Goal: Transaction & Acquisition: Purchase product/service

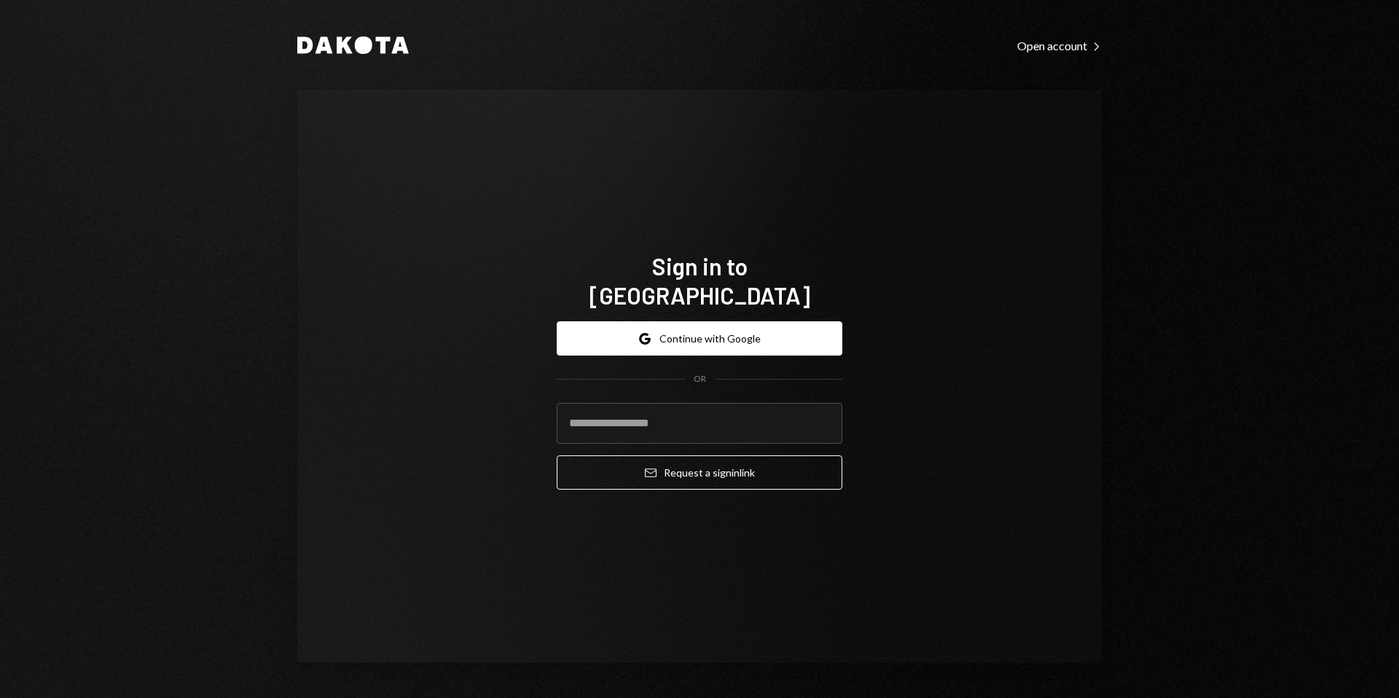
click at [697, 332] on button "Google Continue with Google" at bounding box center [700, 338] width 286 height 34
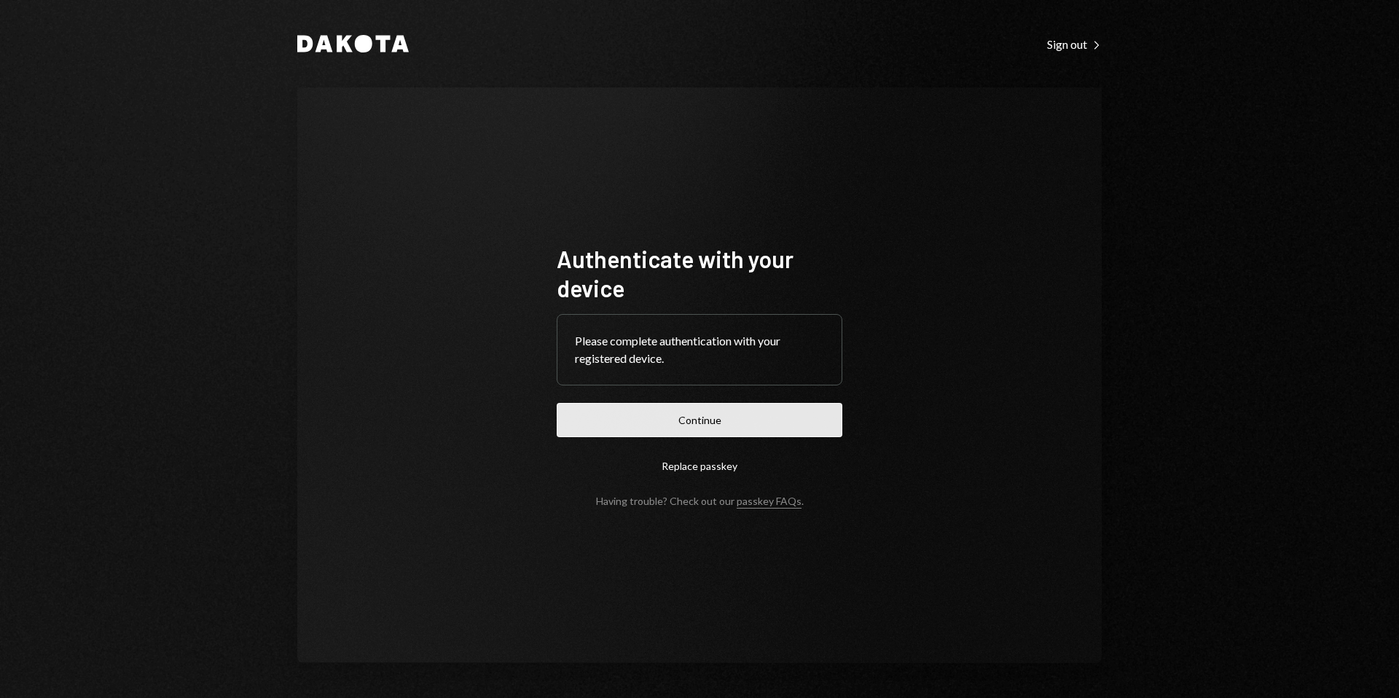
click at [759, 407] on button "Continue" at bounding box center [700, 420] width 286 height 34
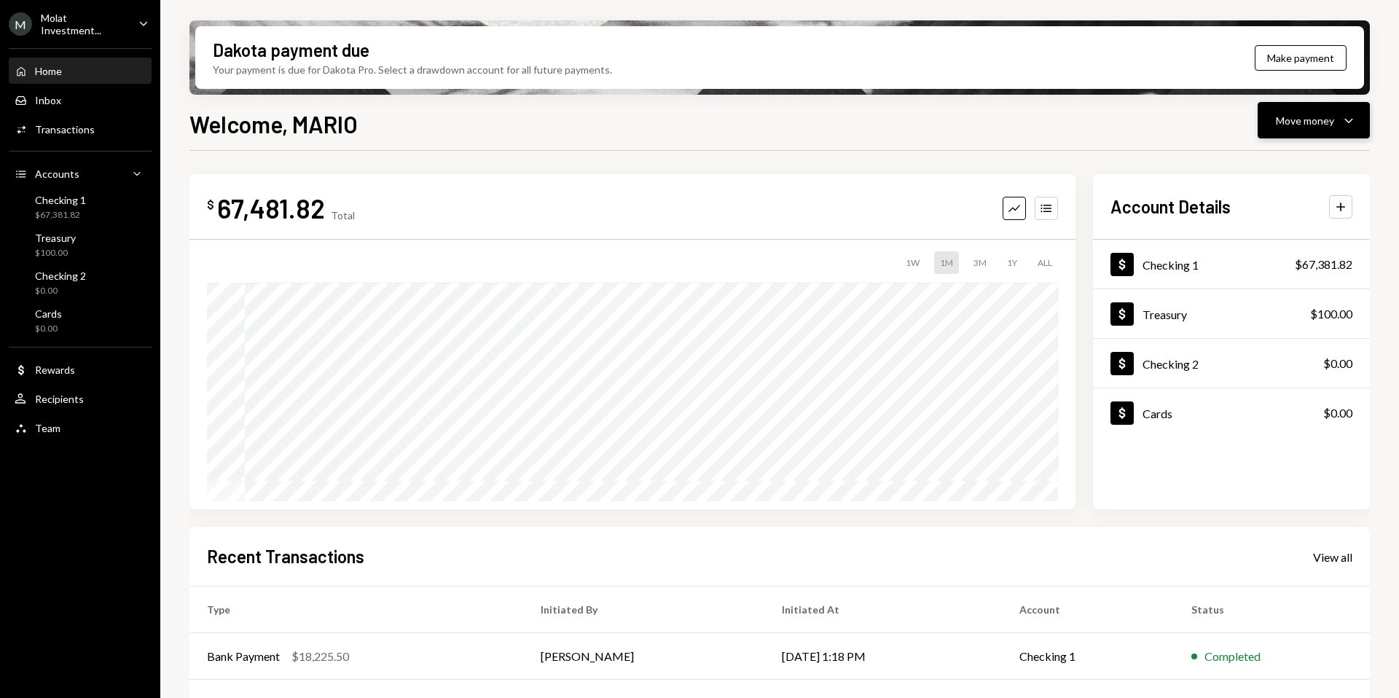
click at [1312, 128] on div "Move money Caret Down" at bounding box center [1314, 120] width 76 height 17
click at [1267, 165] on div "Send" at bounding box center [1302, 164] width 106 height 15
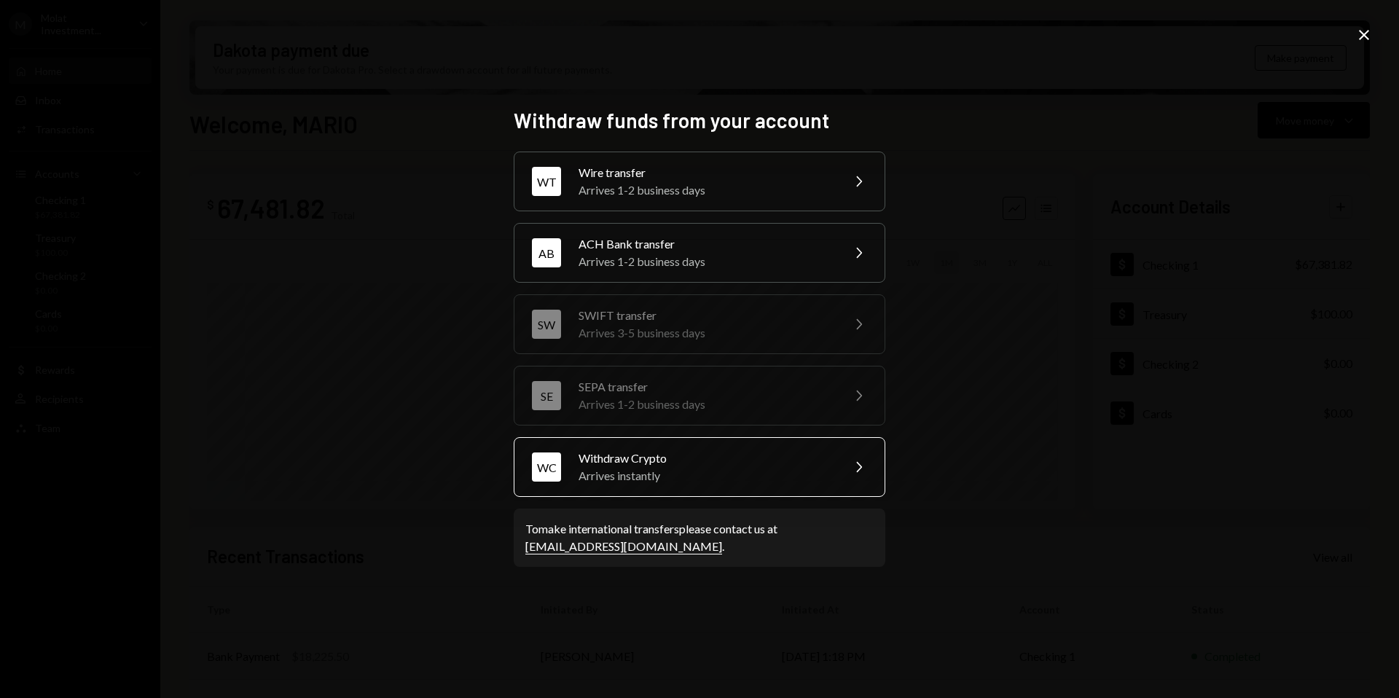
click at [712, 474] on div "Arrives instantly" at bounding box center [706, 475] width 254 height 17
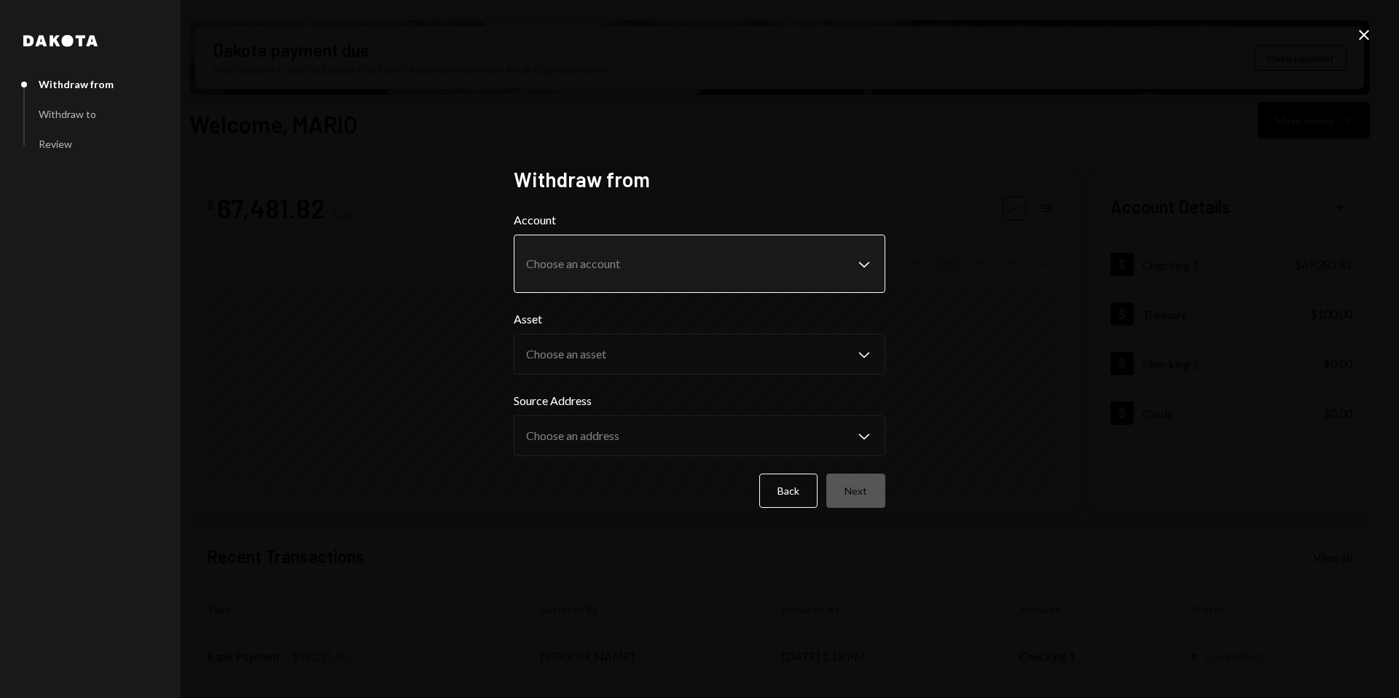
click at [876, 262] on body "M Molat Investment... Caret Down Home Home Inbox Inbox Activities Transactions …" at bounding box center [699, 349] width 1399 height 698
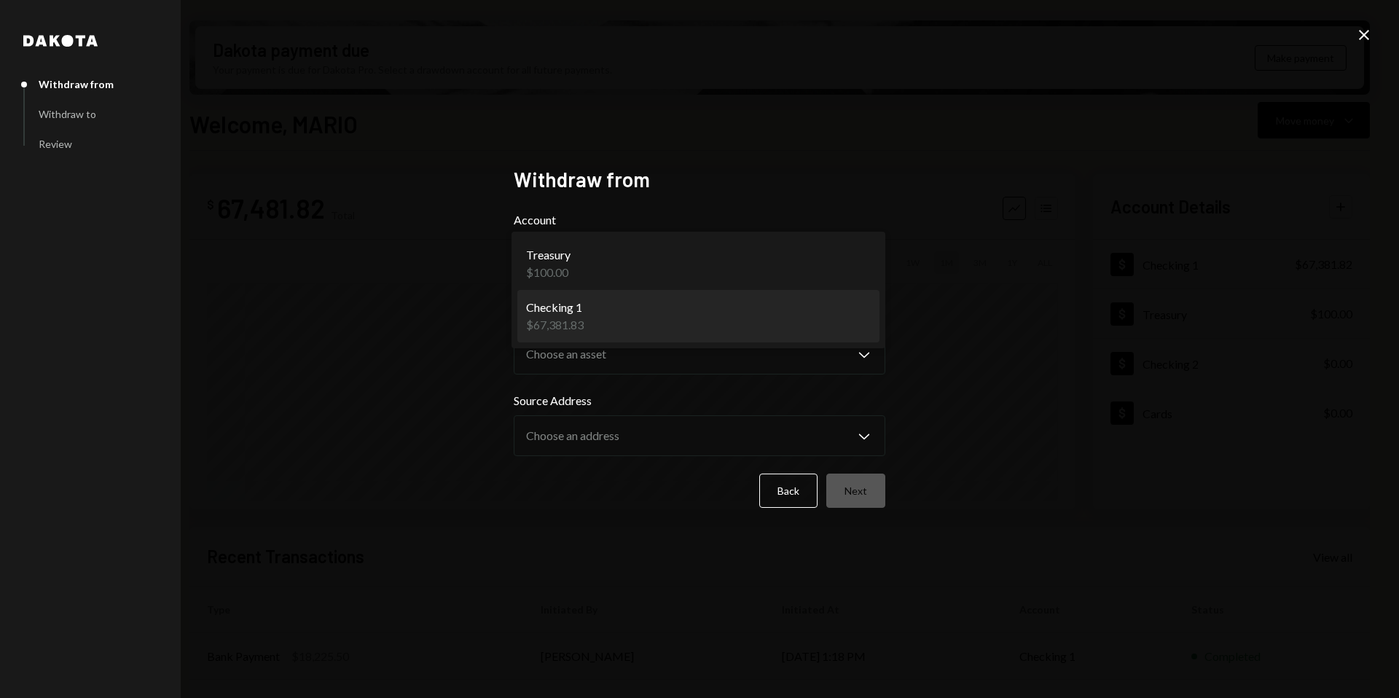
select select "**********"
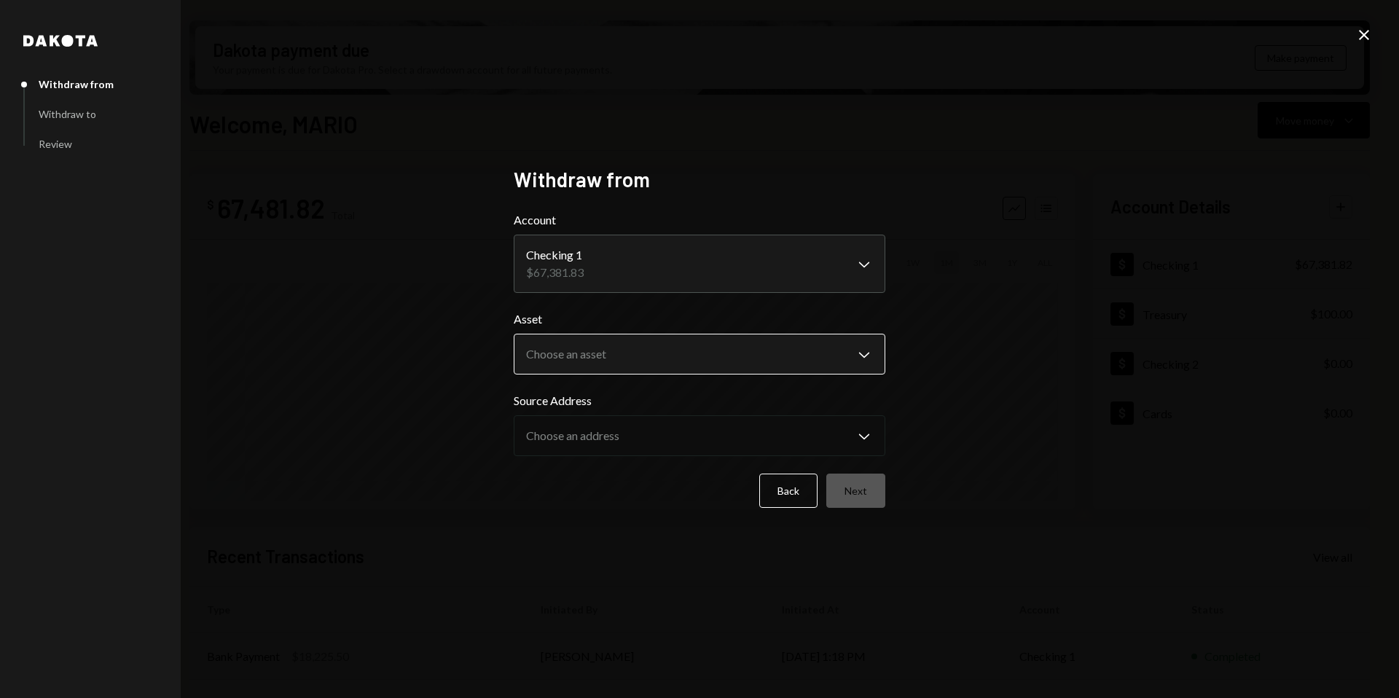
click at [813, 355] on body "M Molat Investment... Caret Down Home Home Inbox Inbox Activities Transactions …" at bounding box center [699, 349] width 1399 height 698
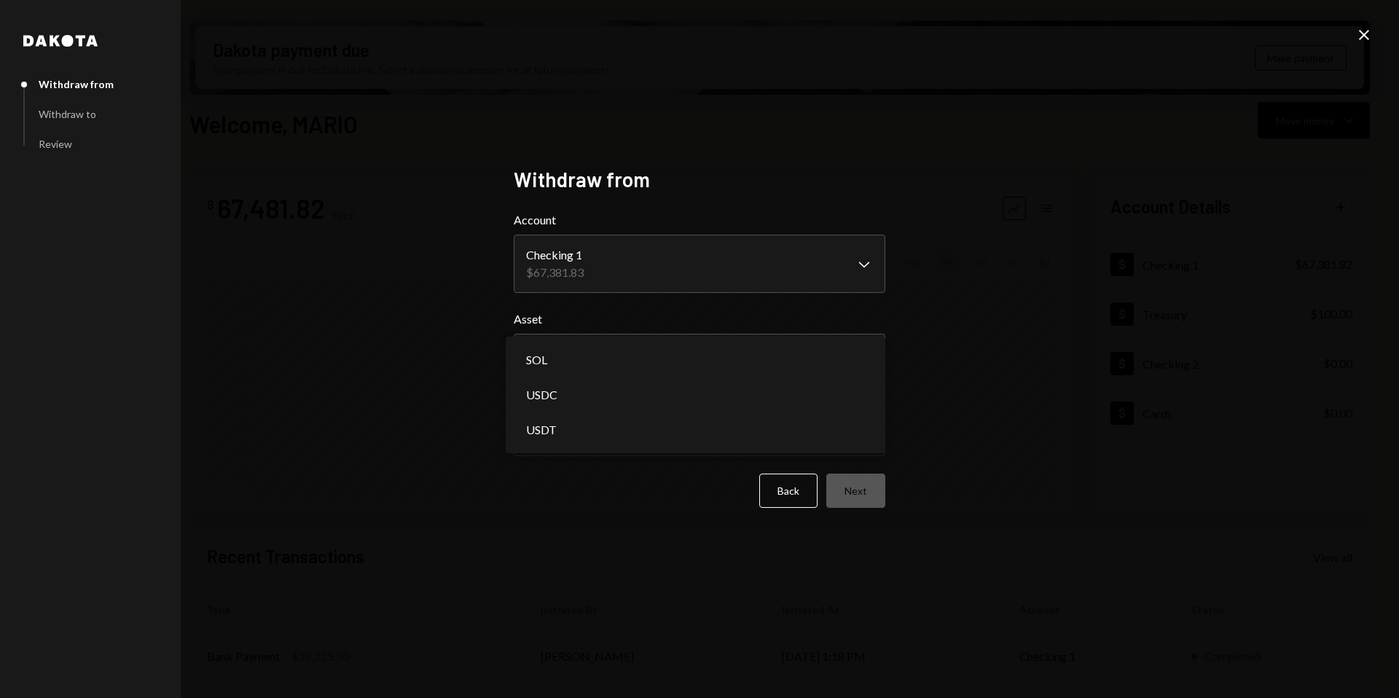
click at [1088, 355] on div "**********" at bounding box center [699, 349] width 1399 height 698
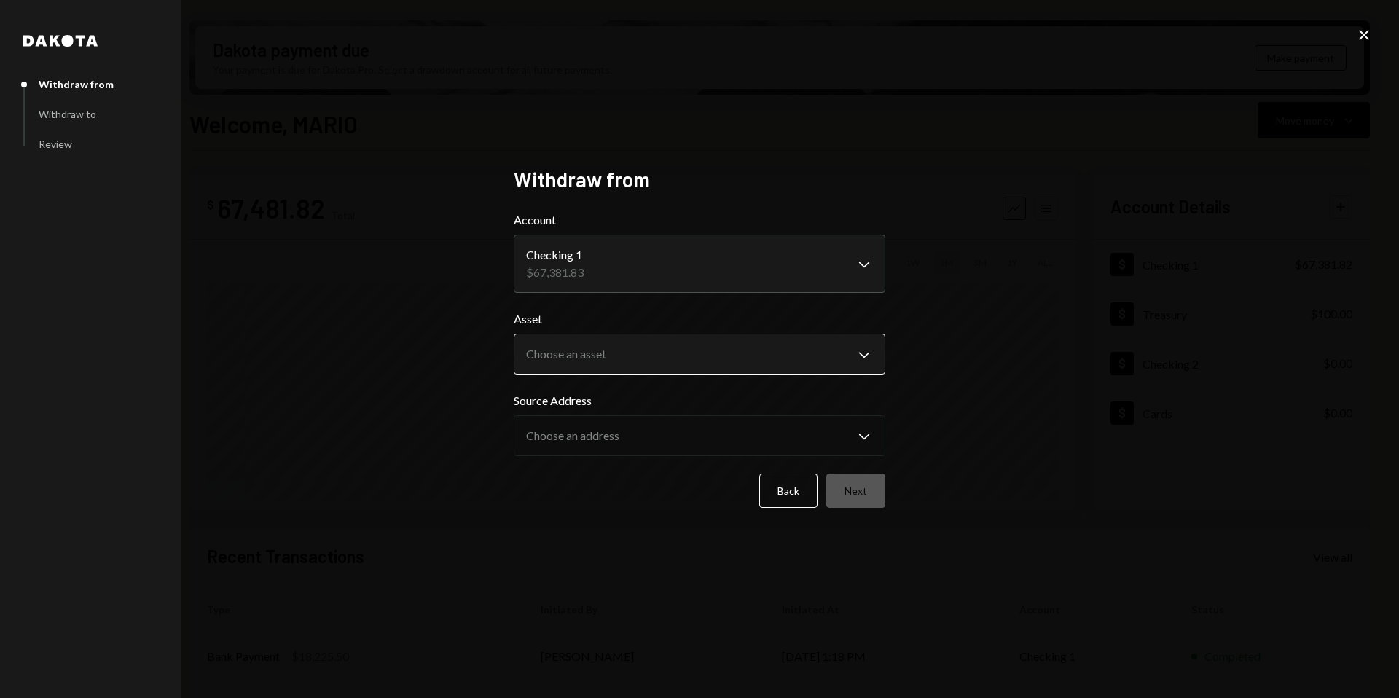
click at [853, 359] on body "M Molat Investment... Caret Down Home Home Inbox Inbox Activities Transactions …" at bounding box center [699, 349] width 1399 height 698
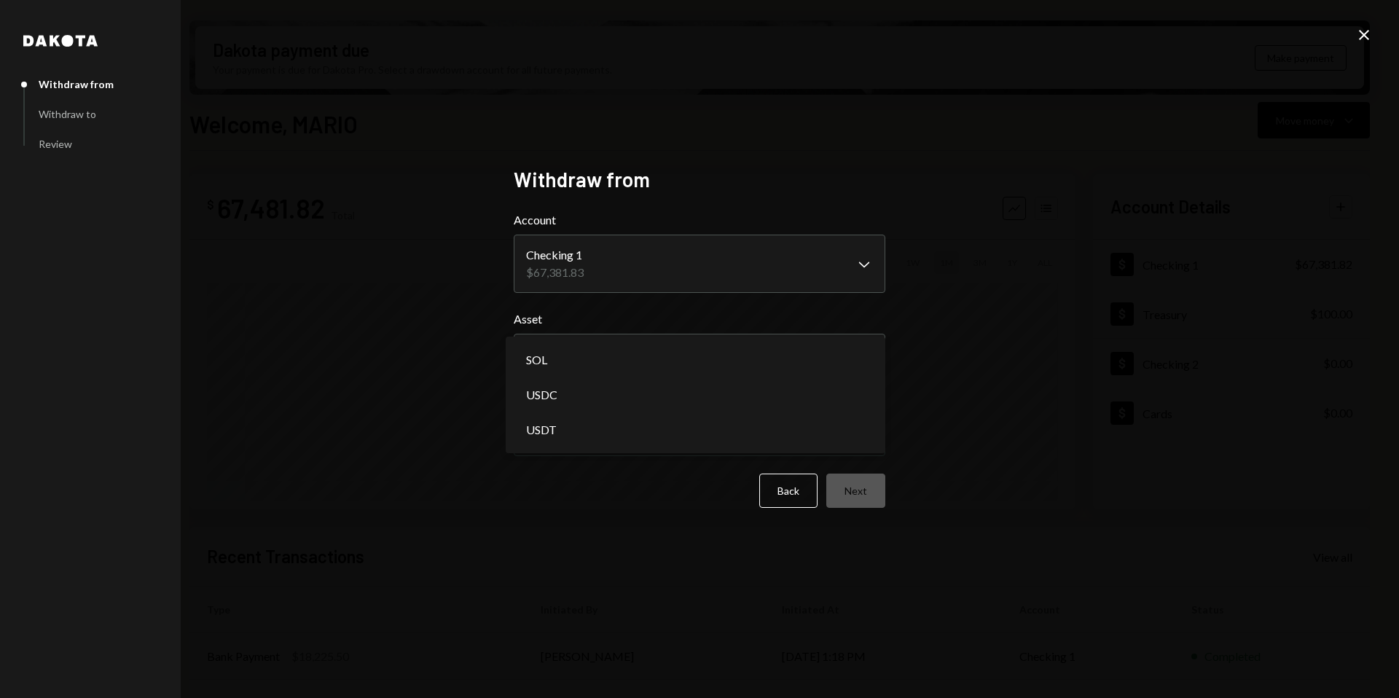
click at [1042, 353] on div "**********" at bounding box center [699, 349] width 1399 height 698
click at [849, 370] on body "M Molat Investment... Caret Down Home Home Inbox Inbox Activities Transactions …" at bounding box center [699, 349] width 1399 height 698
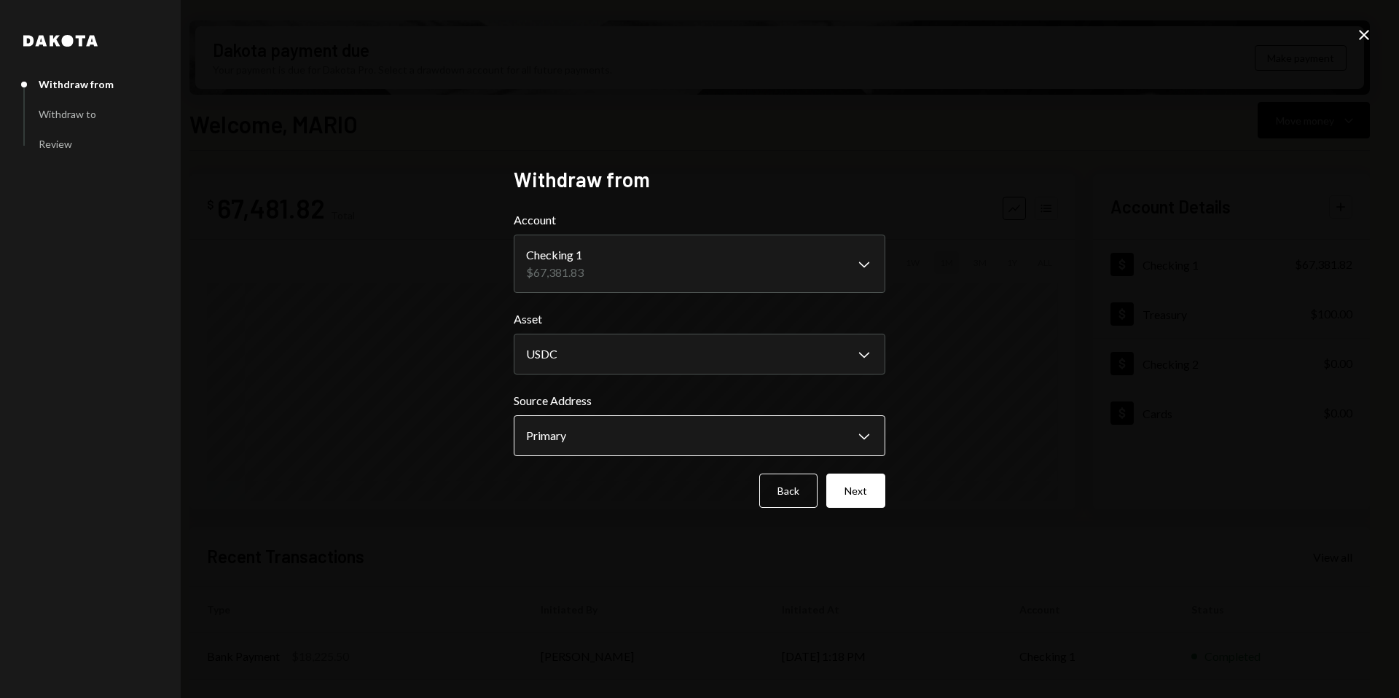
click at [859, 429] on body "M Molat Investment... Caret Down Home Home Inbox Inbox Activities Transactions …" at bounding box center [699, 349] width 1399 height 698
click at [859, 348] on body "M Molat Investment... Caret Down Home Home Inbox Inbox Activities Transactions …" at bounding box center [699, 349] width 1399 height 698
click at [840, 419] on body "M Molat Investment... Caret Down Home Home Inbox Inbox Activities Transactions …" at bounding box center [699, 349] width 1399 height 698
click at [840, 424] on div "Primary 0.536 USDC" at bounding box center [696, 441] width 368 height 35
click at [843, 341] on body "M Molat Investment... Caret Down Home Home Inbox Inbox Activities Transactions …" at bounding box center [699, 349] width 1399 height 698
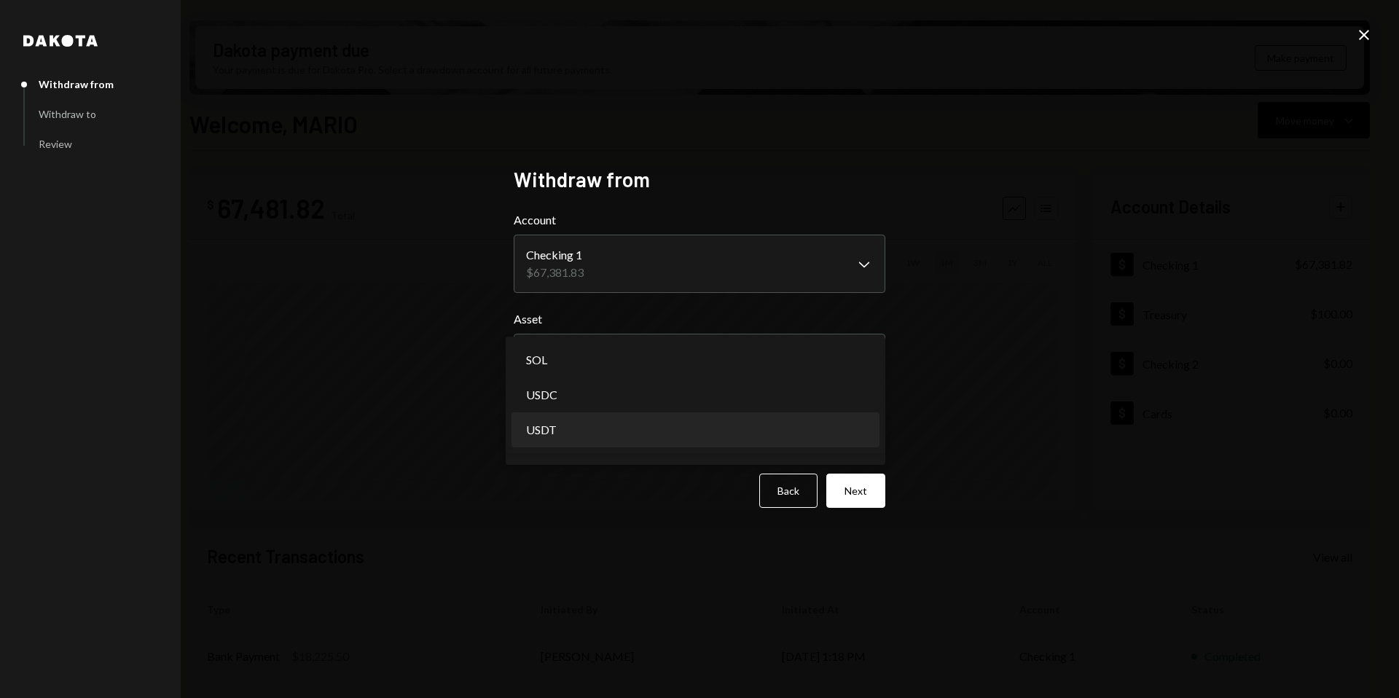
select select "****"
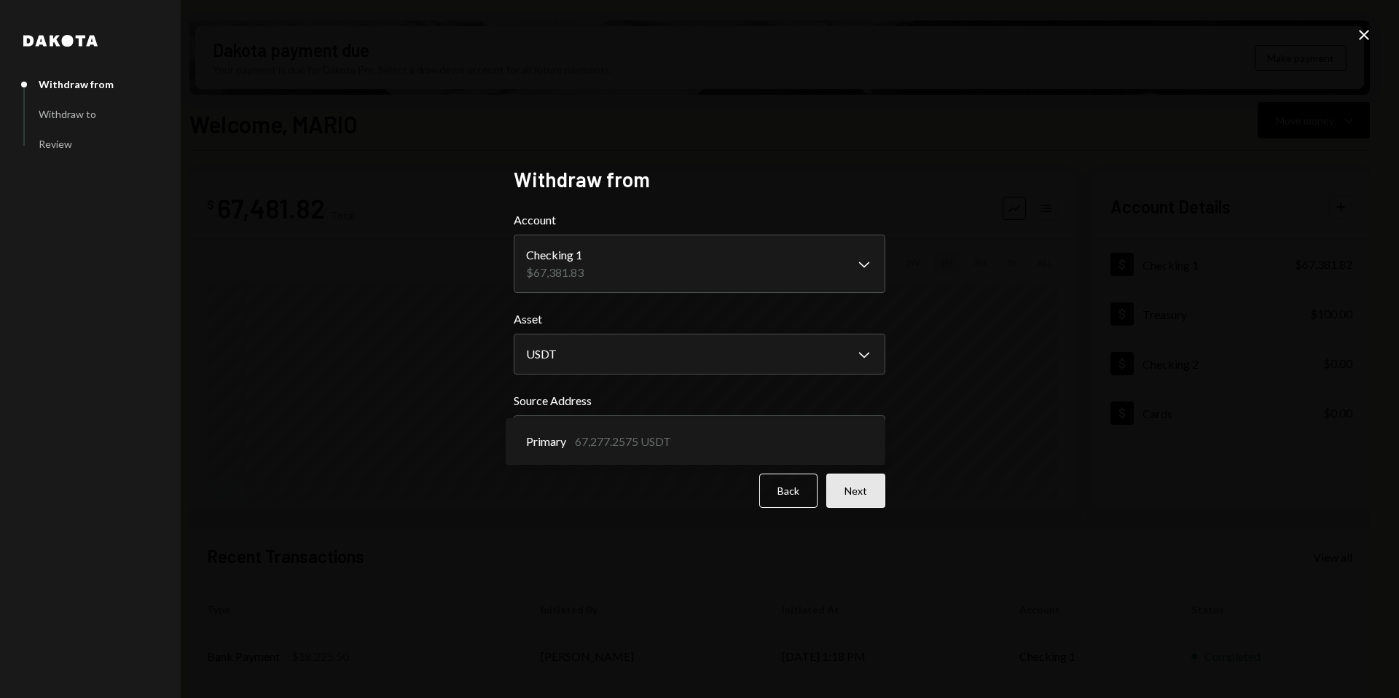
click at [859, 488] on button "Next" at bounding box center [856, 491] width 59 height 34
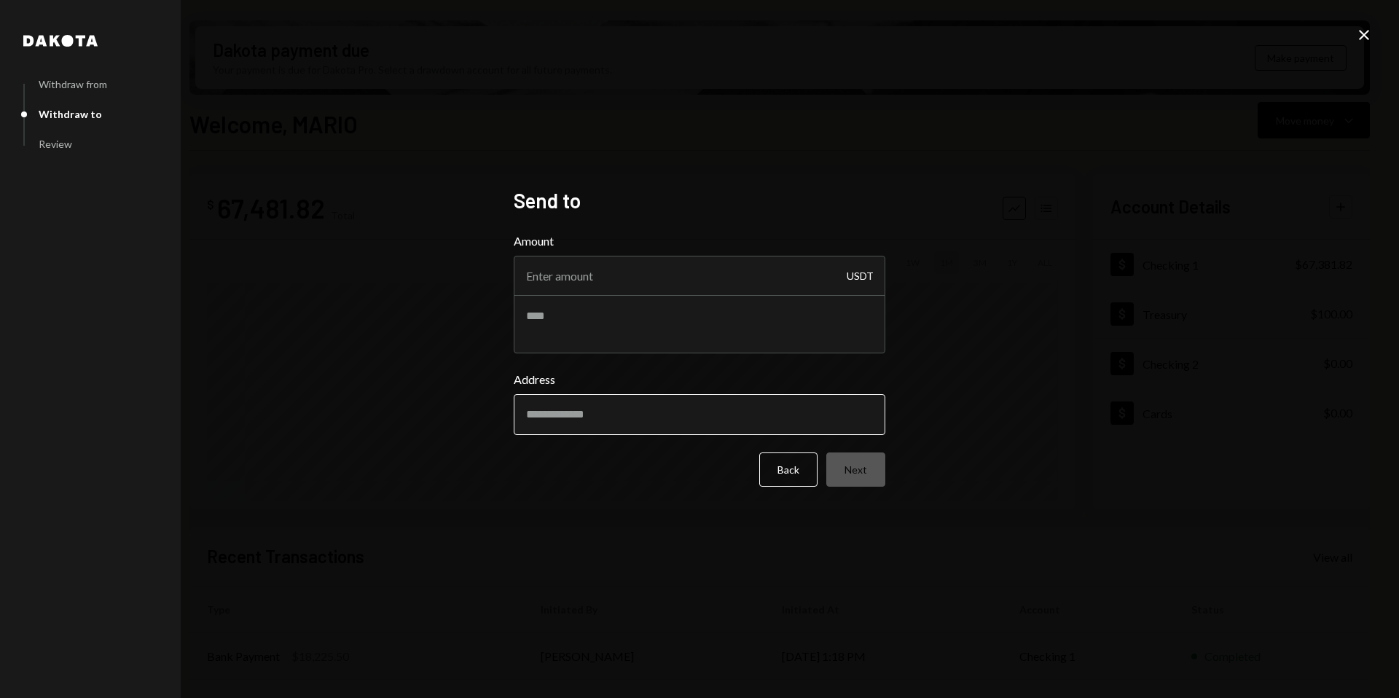
click at [687, 406] on input "Address" at bounding box center [700, 414] width 372 height 41
click at [1023, 399] on div "Dakota Withdraw from Withdraw to Review Send to Amount USDT Address Back Next C…" at bounding box center [699, 349] width 1399 height 698
click at [587, 269] on input "Amount" at bounding box center [700, 276] width 372 height 41
click at [587, 324] on textarea at bounding box center [700, 324] width 372 height 58
click at [1364, 26] on icon "Close" at bounding box center [1364, 34] width 17 height 17
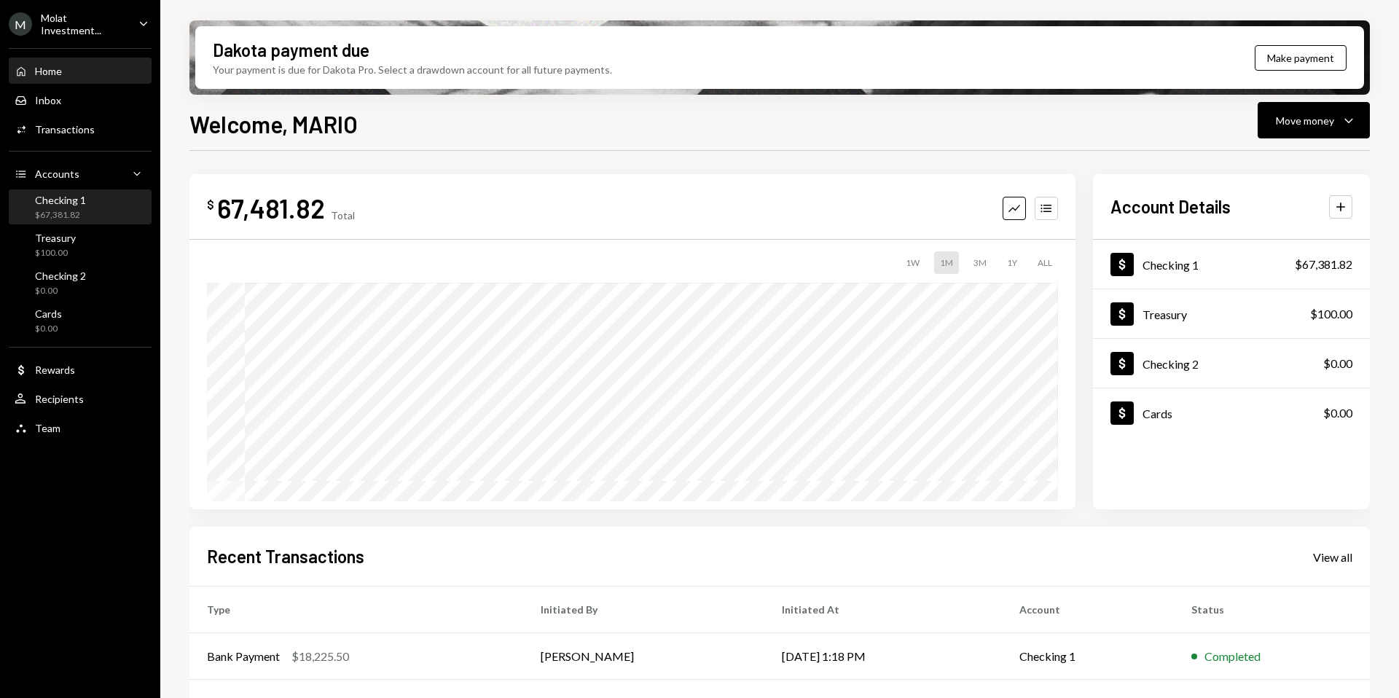
click at [79, 204] on div "Checking 1" at bounding box center [60, 200] width 51 height 12
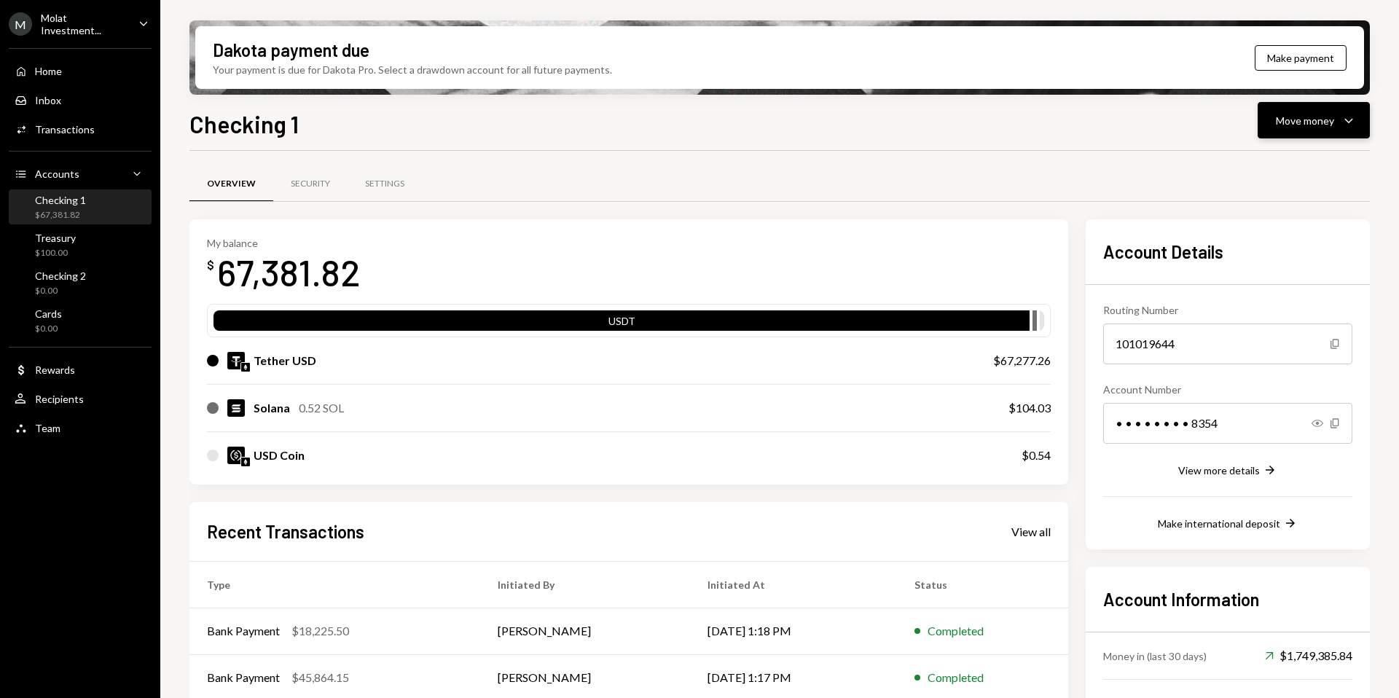
click at [1310, 130] on button "Move money Caret Down" at bounding box center [1314, 120] width 112 height 36
click at [1261, 177] on div "Withdraw Send" at bounding box center [1292, 164] width 146 height 33
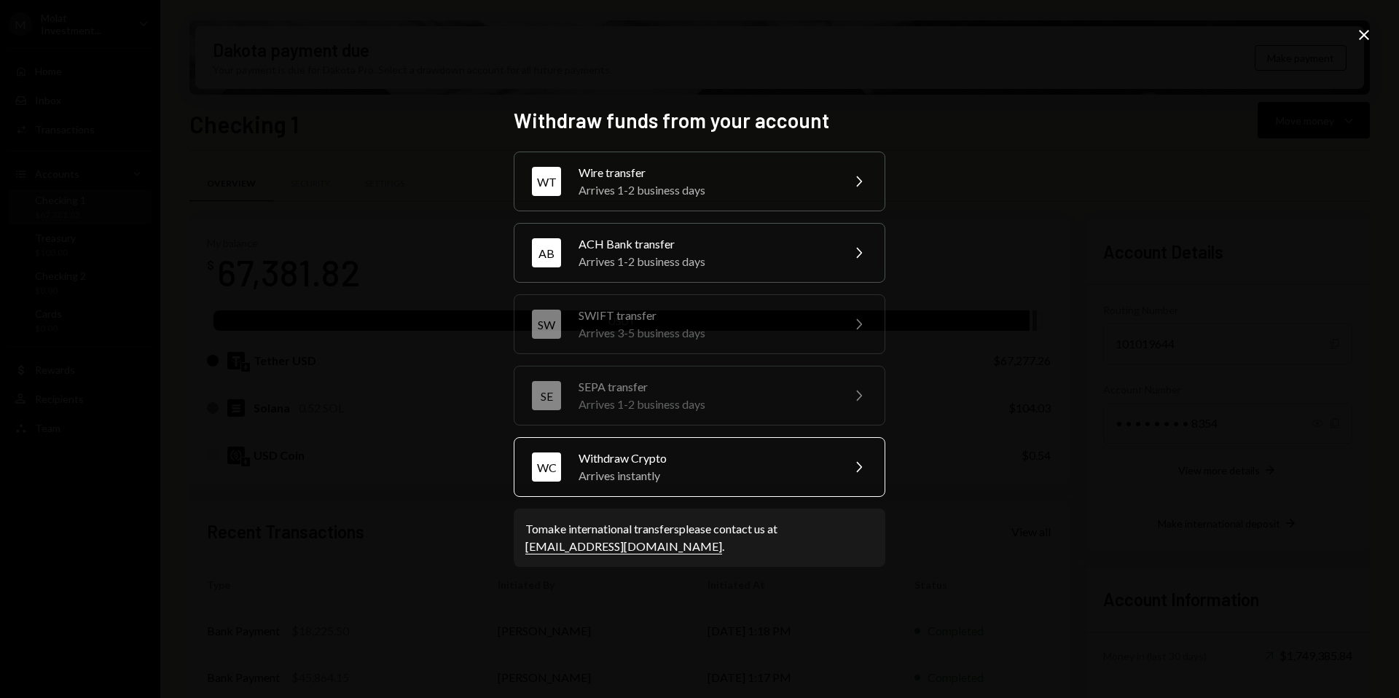
click at [605, 477] on div "Arrives instantly" at bounding box center [706, 475] width 254 height 17
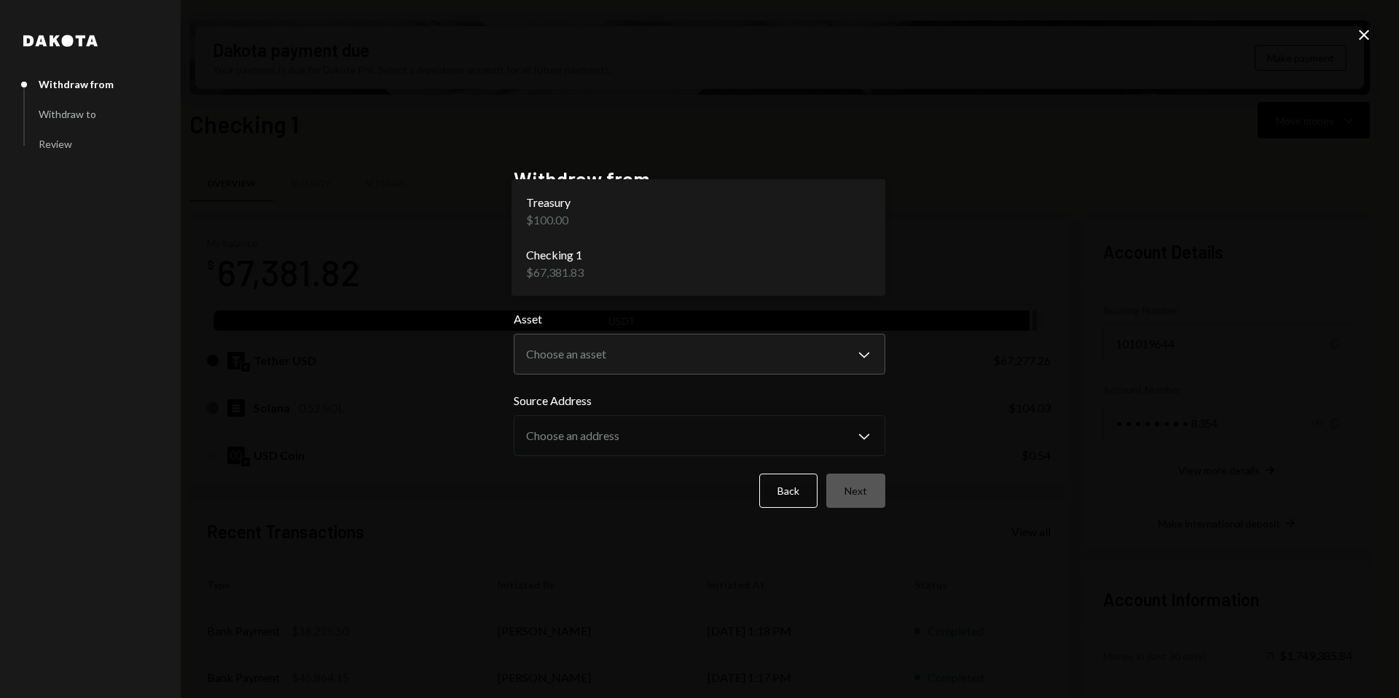
click at [630, 269] on body "M Molat Investment... Caret Down Home Home Inbox Inbox Activities Transactions …" at bounding box center [699, 349] width 1399 height 698
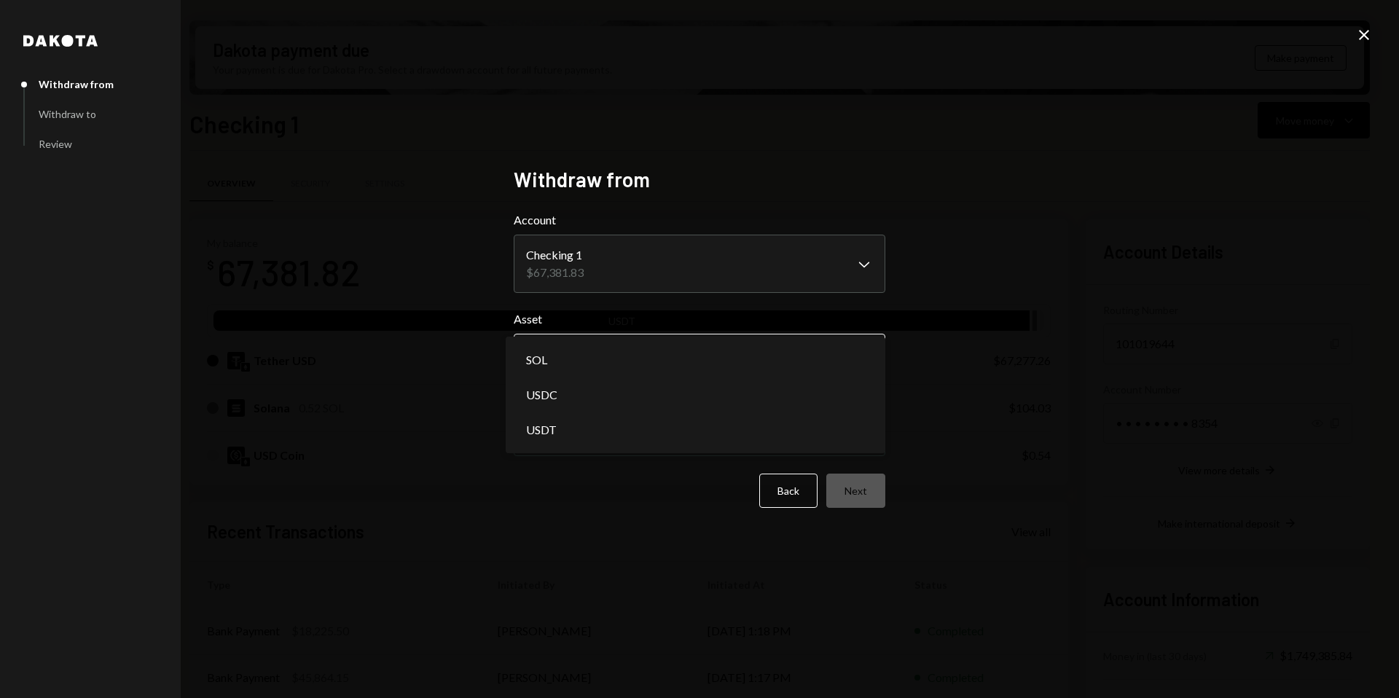
click at [619, 358] on body "M Molat Investment... Caret Down Home Home Inbox Inbox Activities Transactions …" at bounding box center [699, 349] width 1399 height 698
select select "****"
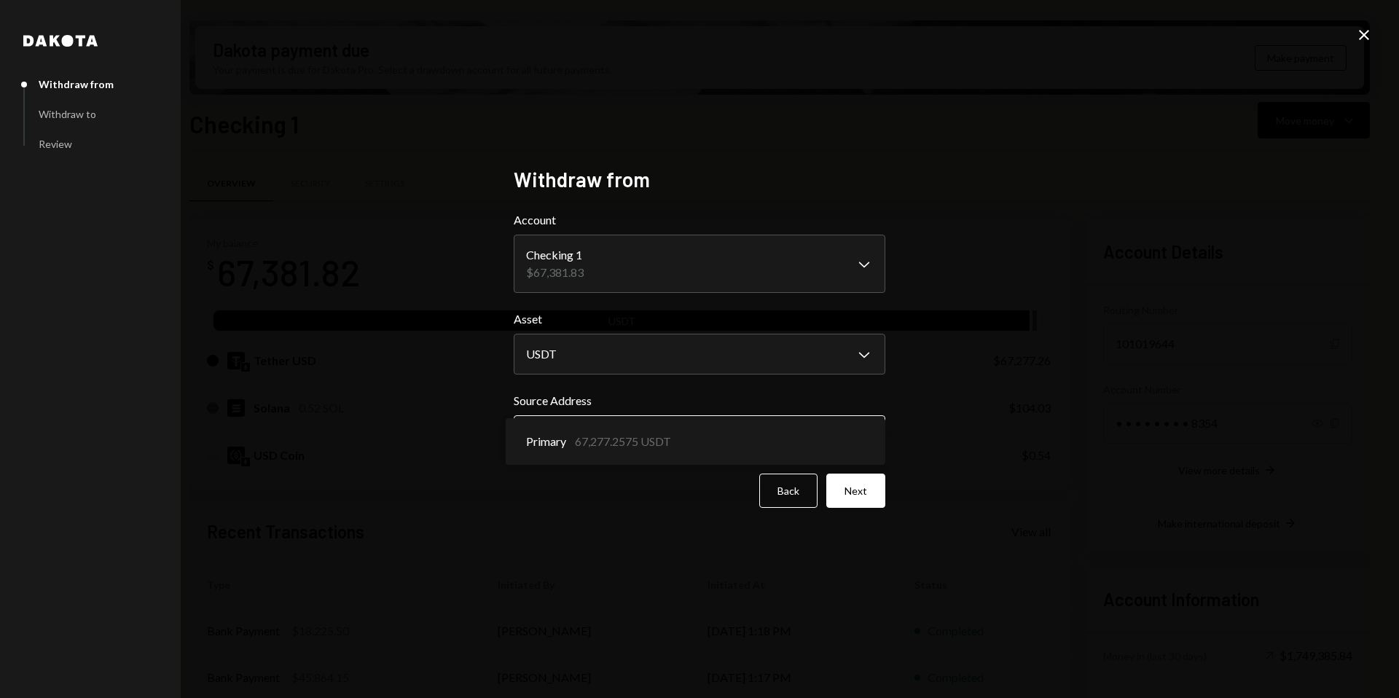
click at [598, 434] on body "M Molat Investment... Caret Down Home Home Inbox Inbox Activities Transactions …" at bounding box center [699, 349] width 1399 height 698
click at [630, 496] on div "Back Next" at bounding box center [700, 491] width 372 height 34
click at [728, 429] on body "M Molat Investment... Caret Down Home Home Inbox Inbox Activities Transactions …" at bounding box center [699, 349] width 1399 height 698
click at [681, 487] on div "Back Next" at bounding box center [700, 491] width 372 height 34
click at [879, 494] on button "Next" at bounding box center [856, 491] width 59 height 34
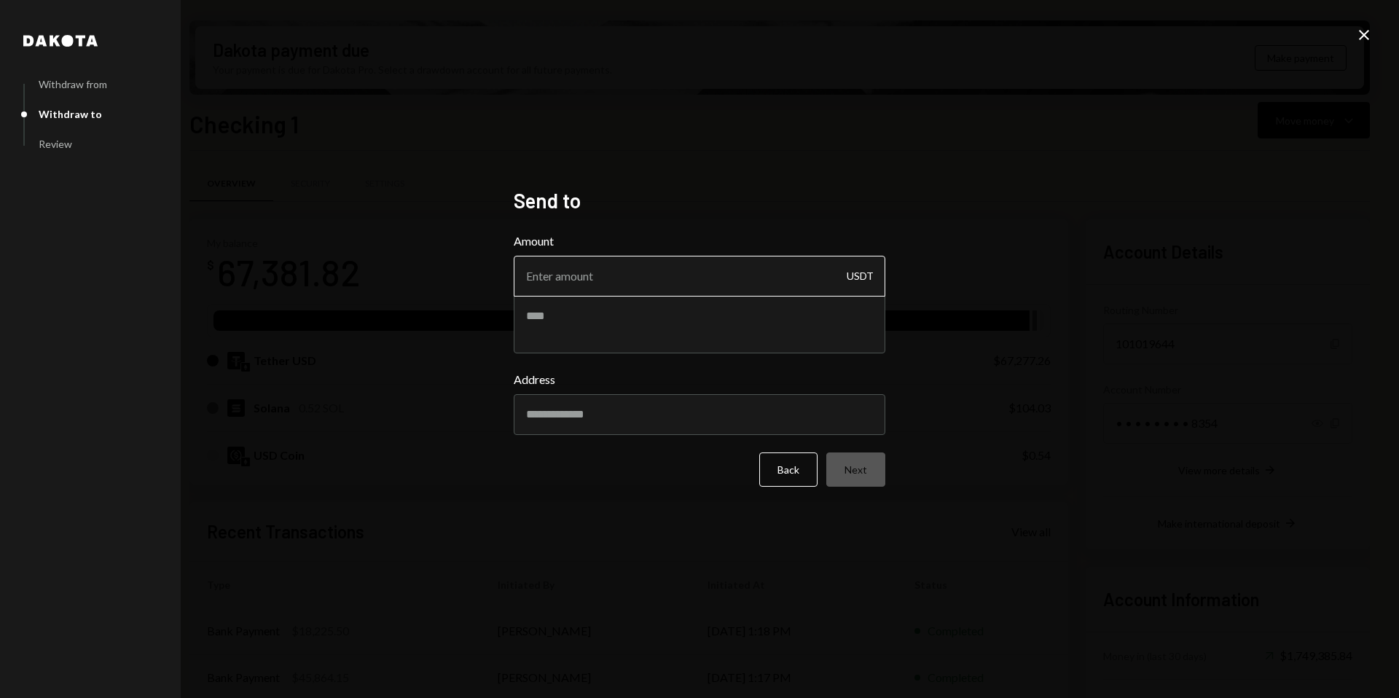
click at [584, 281] on input "Amount" at bounding box center [700, 276] width 372 height 41
type input "100"
paste input "**********"
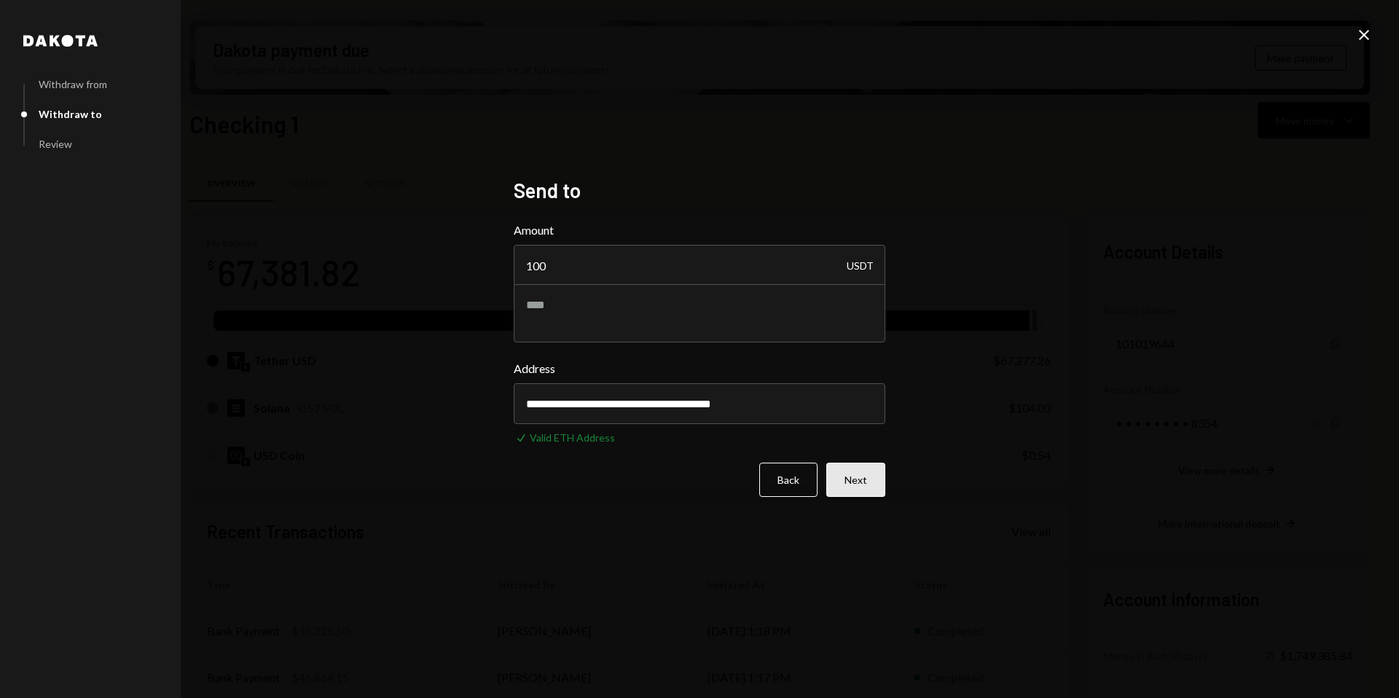
type input "**********"
click at [865, 488] on button "Next" at bounding box center [856, 480] width 59 height 34
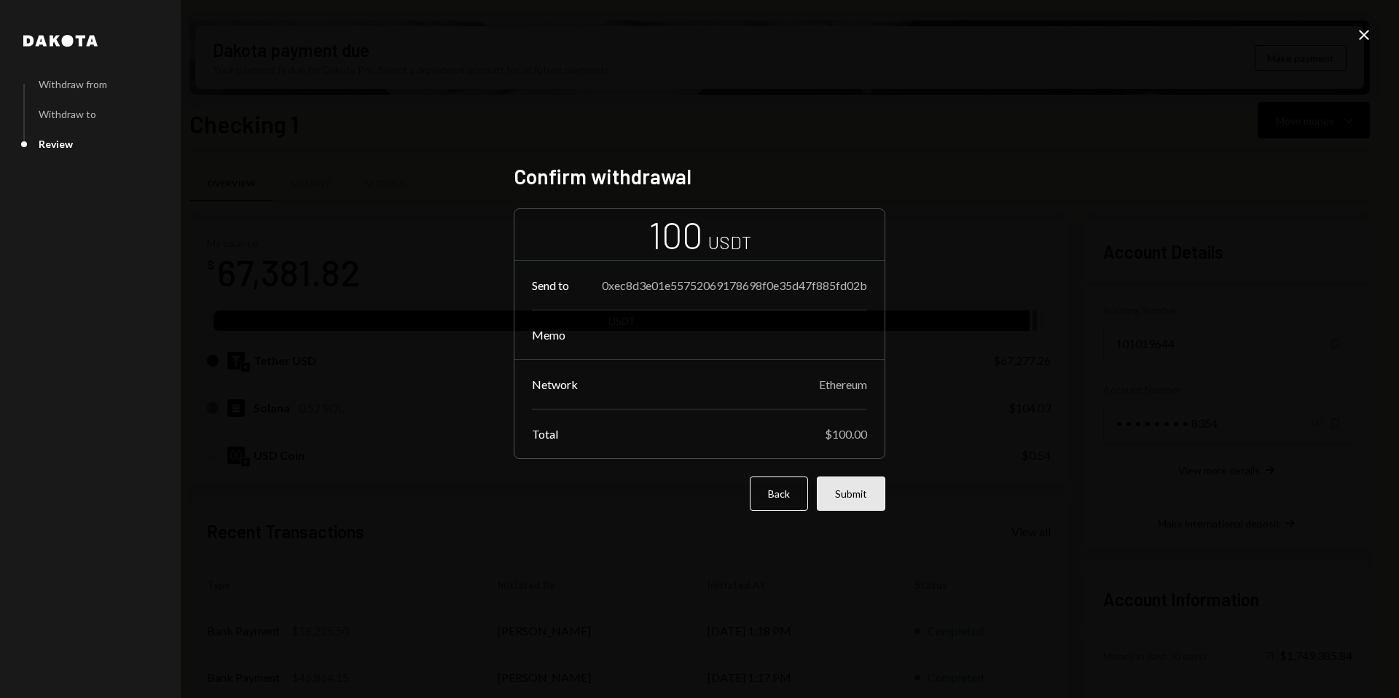
click at [849, 497] on button "Submit" at bounding box center [851, 494] width 69 height 34
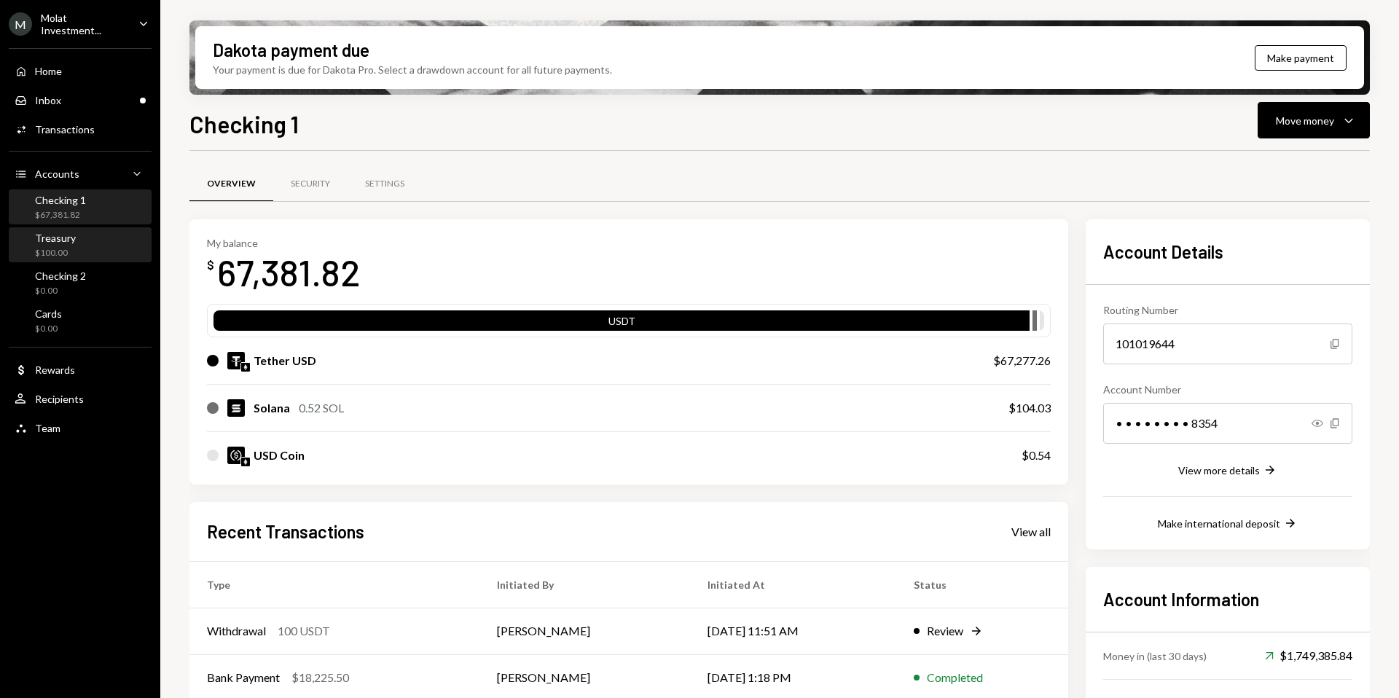
click at [47, 247] on div "$100.00" at bounding box center [55, 253] width 41 height 12
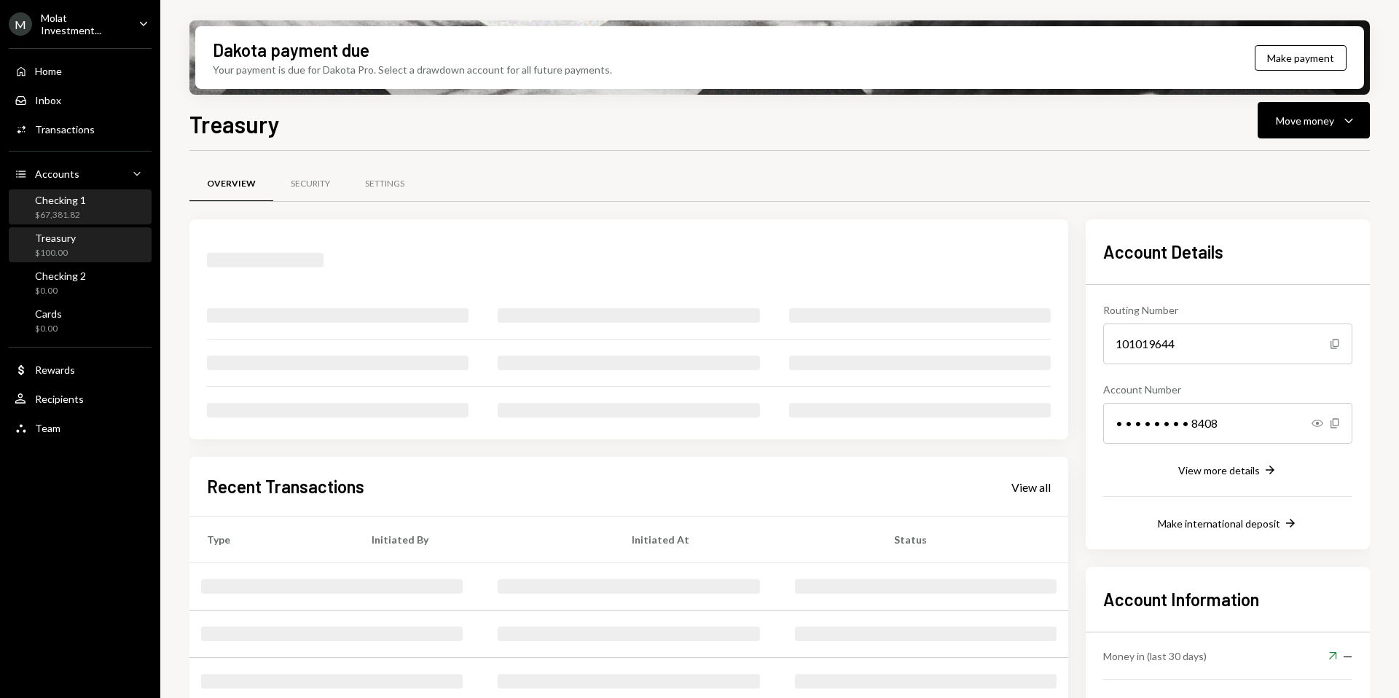
click at [57, 218] on div "$67,381.82" at bounding box center [60, 215] width 51 height 12
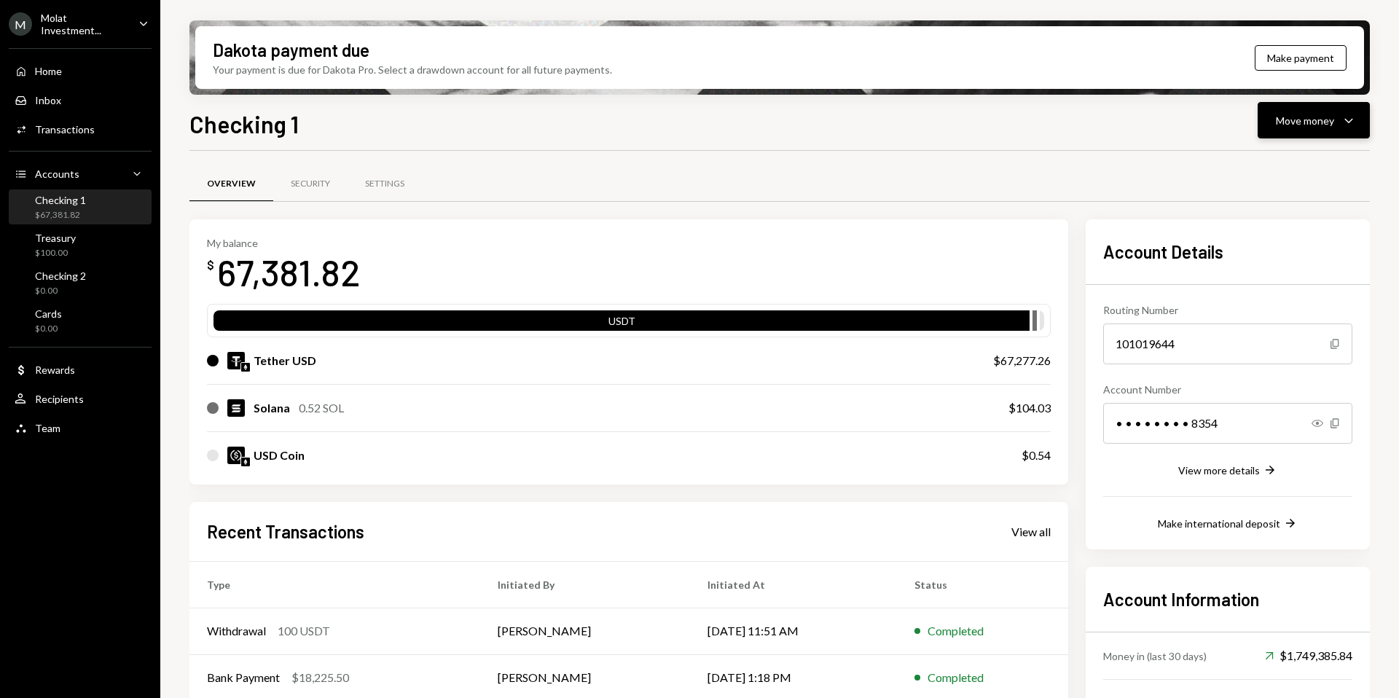
drag, startPoint x: 1285, startPoint y: 125, endPoint x: 1293, endPoint y: 128, distance: 8.8
click at [1289, 126] on div "Move money" at bounding box center [1305, 120] width 58 height 15
click at [1274, 165] on div "Send" at bounding box center [1302, 164] width 106 height 15
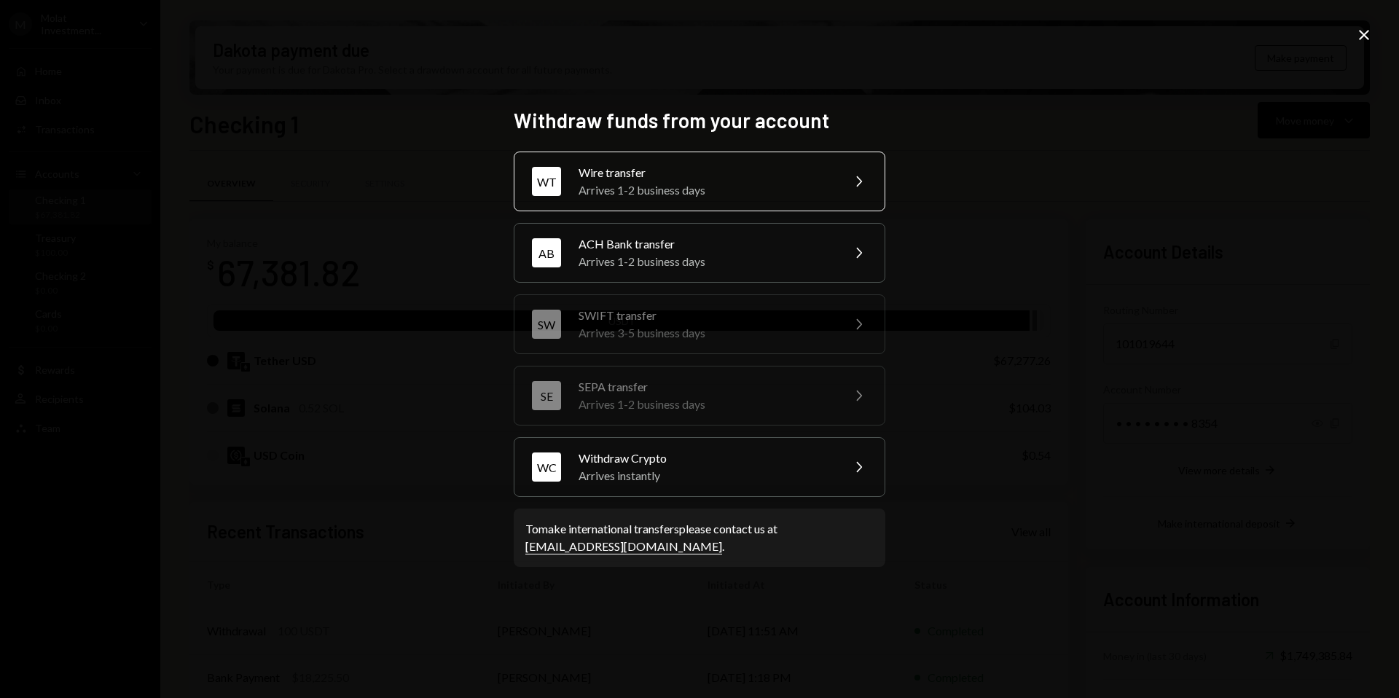
click at [622, 184] on div "Arrives 1-2 business days" at bounding box center [706, 189] width 254 height 17
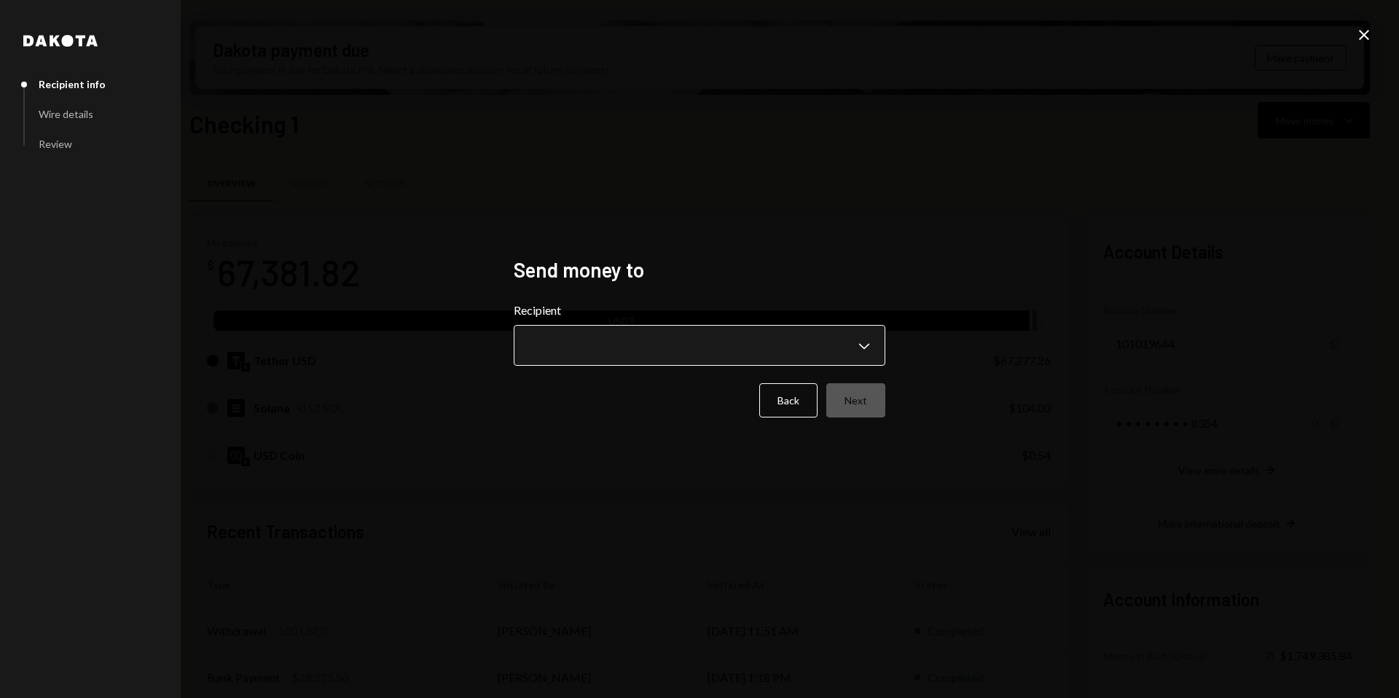
click at [704, 335] on body "M Molat Investment... Caret Down Home Home Inbox Inbox Activities Transactions …" at bounding box center [699, 349] width 1399 height 698
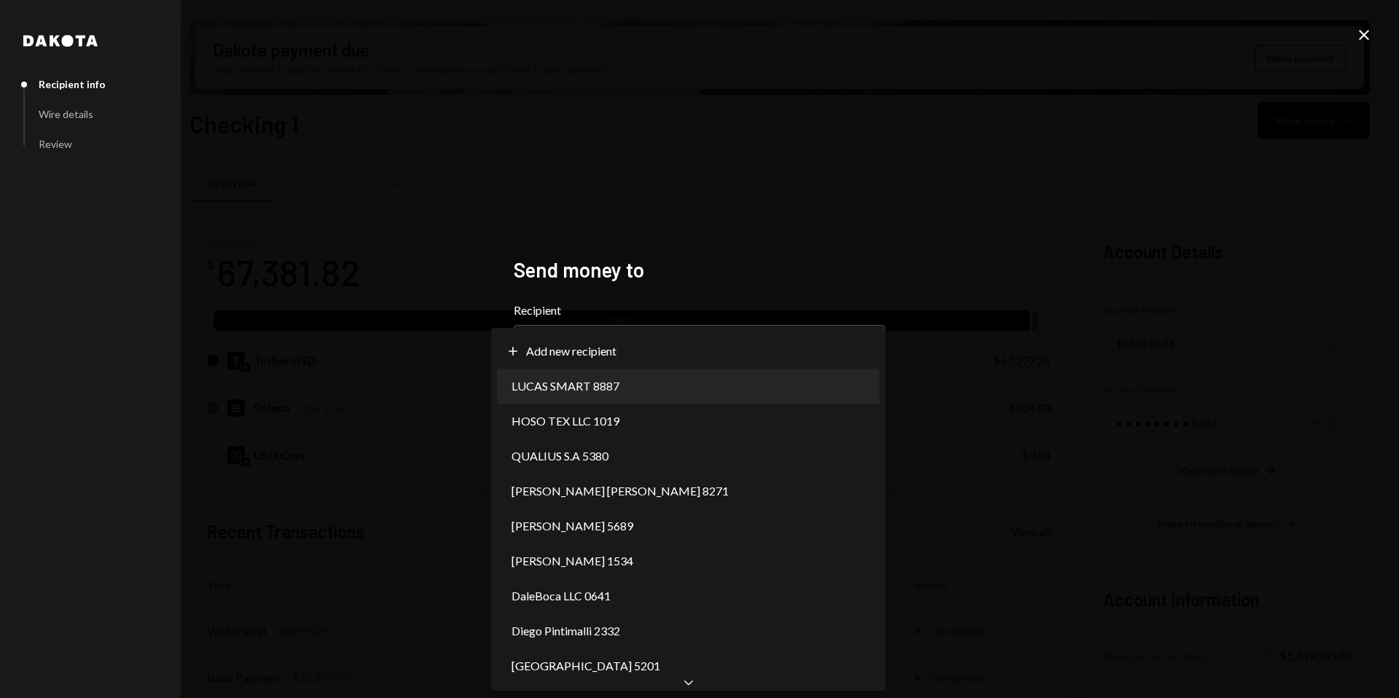
select select "**********"
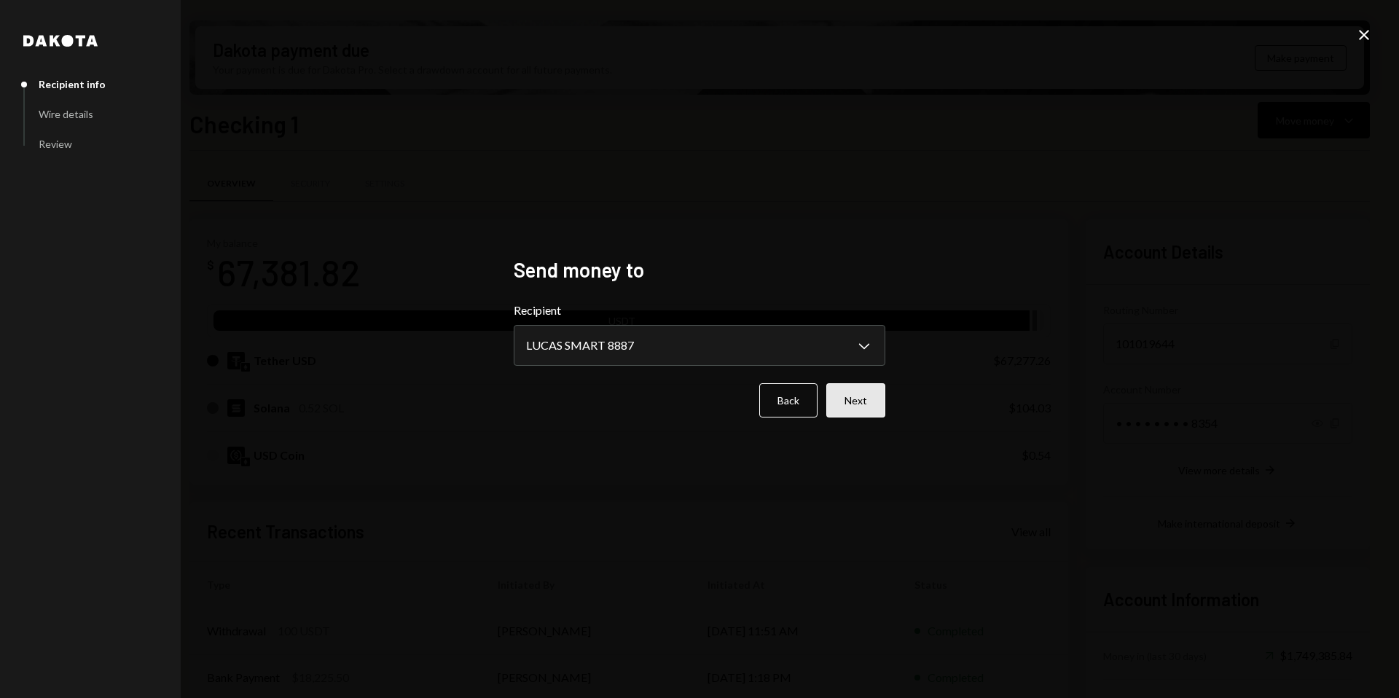
click at [861, 405] on button "Next" at bounding box center [856, 400] width 59 height 34
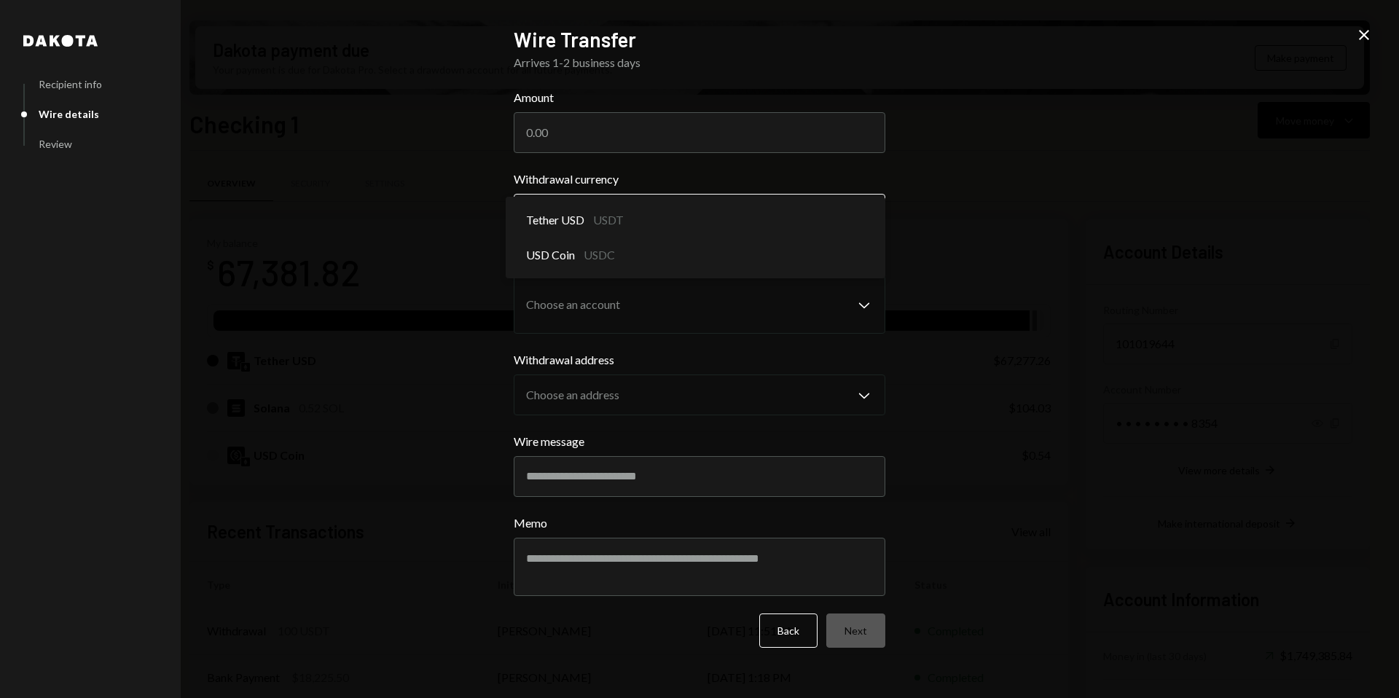
click at [696, 215] on body "M Molat Investment... Caret Down Home Home Inbox Inbox Activities Transactions …" at bounding box center [699, 349] width 1399 height 698
select select "****"
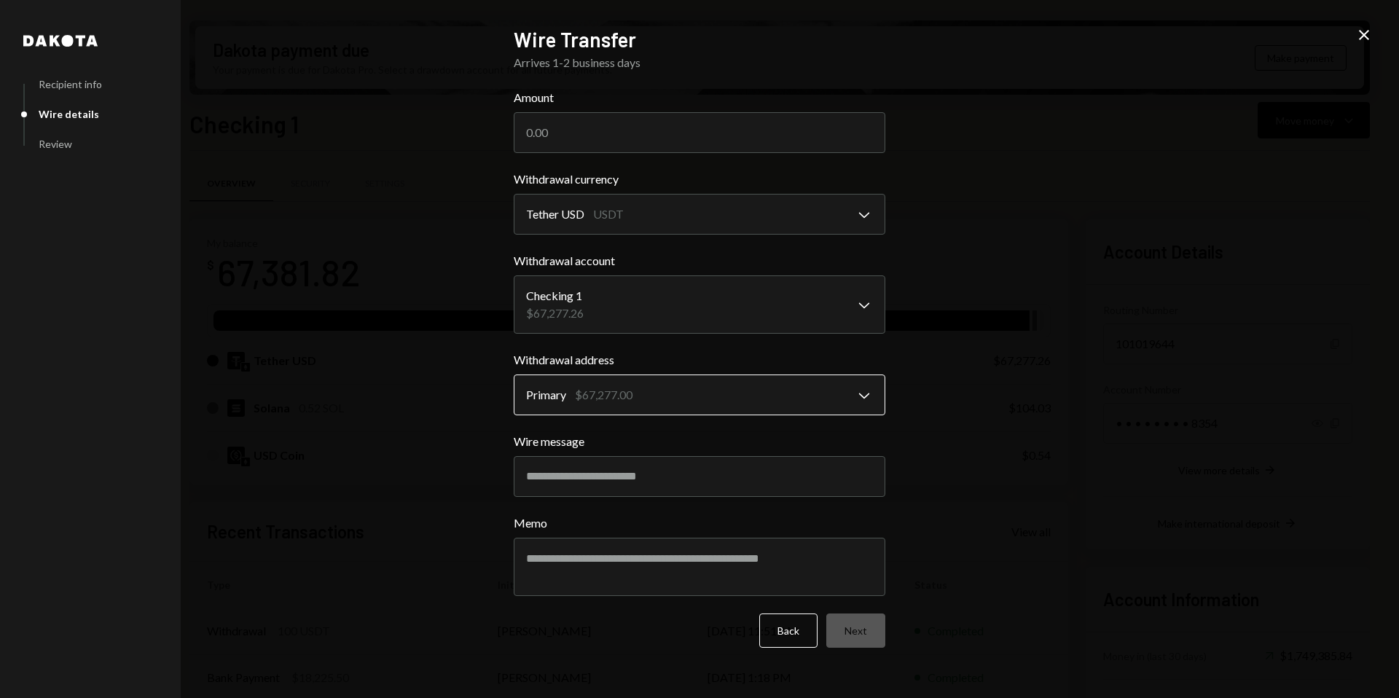
click at [661, 397] on body "M Molat Investment... Caret Down Home Home Inbox Inbox Activities Transactions …" at bounding box center [699, 349] width 1399 height 698
click at [1111, 398] on div "**********" at bounding box center [699, 349] width 1399 height 698
click at [1361, 41] on icon "Close" at bounding box center [1364, 34] width 17 height 17
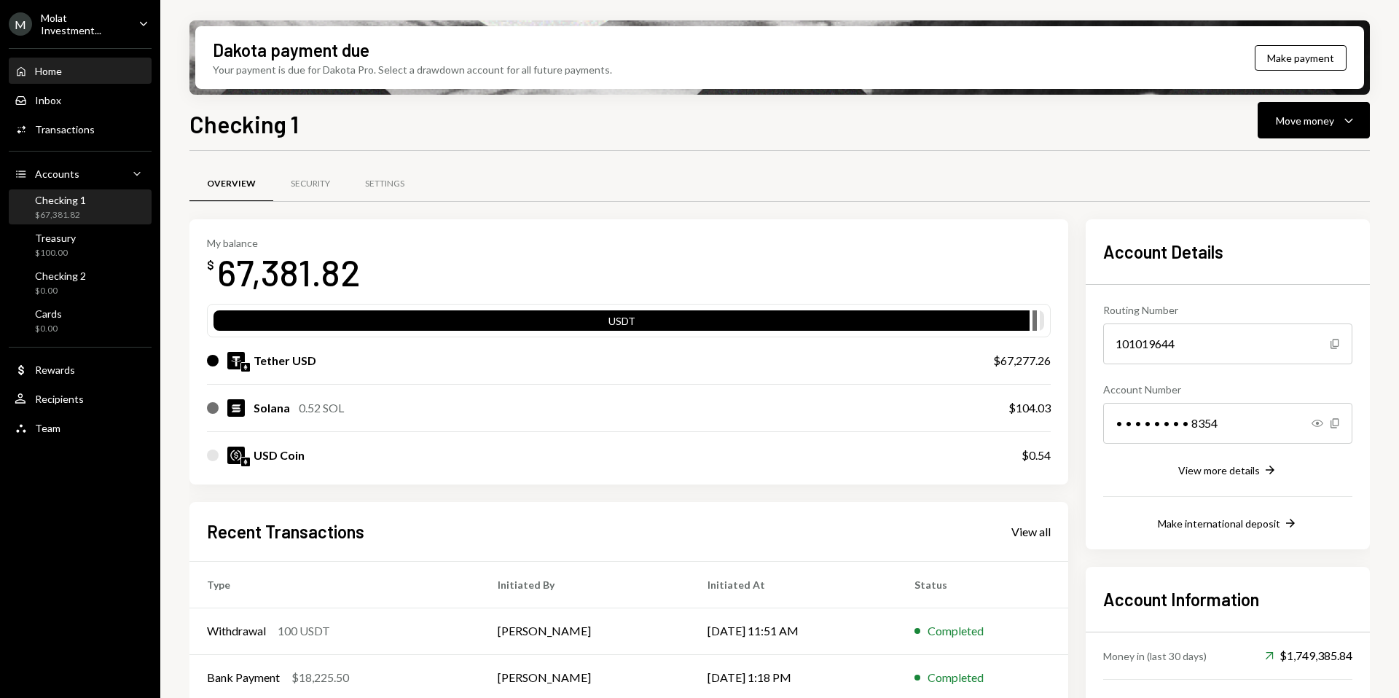
click at [55, 80] on div "Home Home" at bounding box center [80, 71] width 131 height 25
click at [50, 259] on div "Treasury $100.00" at bounding box center [80, 246] width 131 height 34
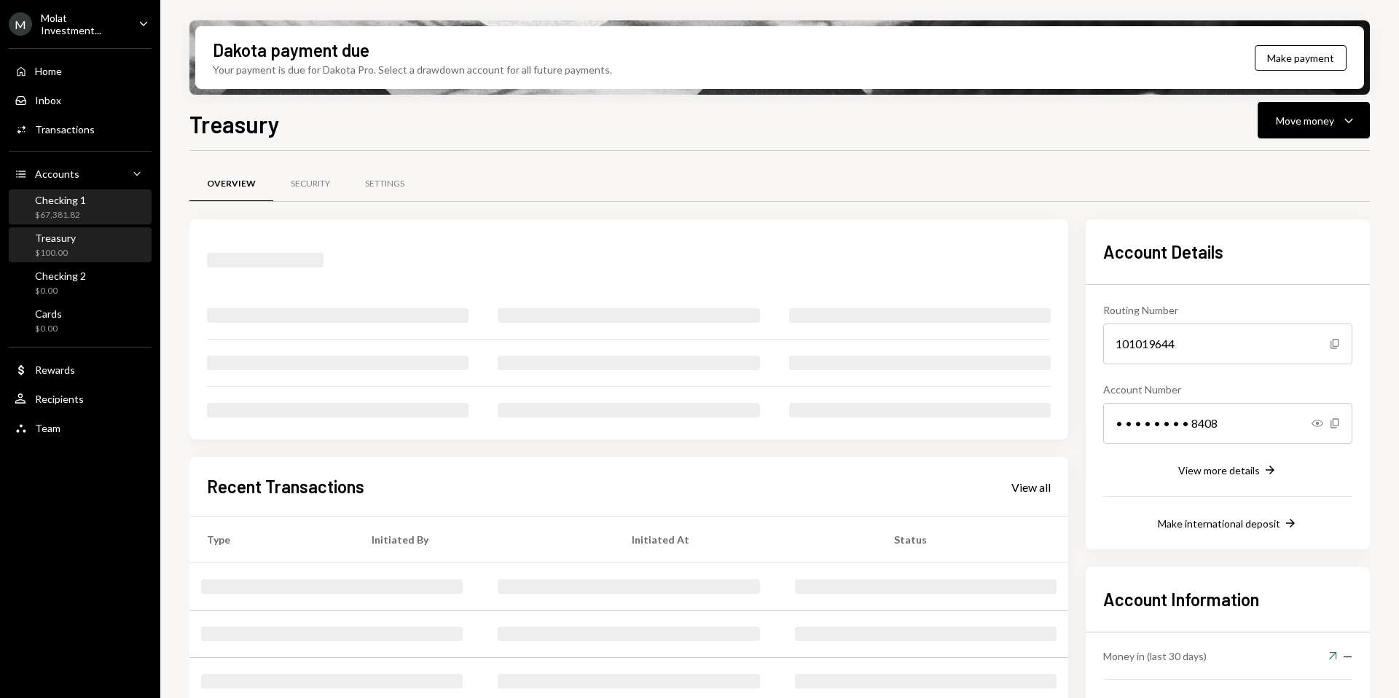
click at [56, 215] on div "$67,381.82" at bounding box center [60, 215] width 51 height 12
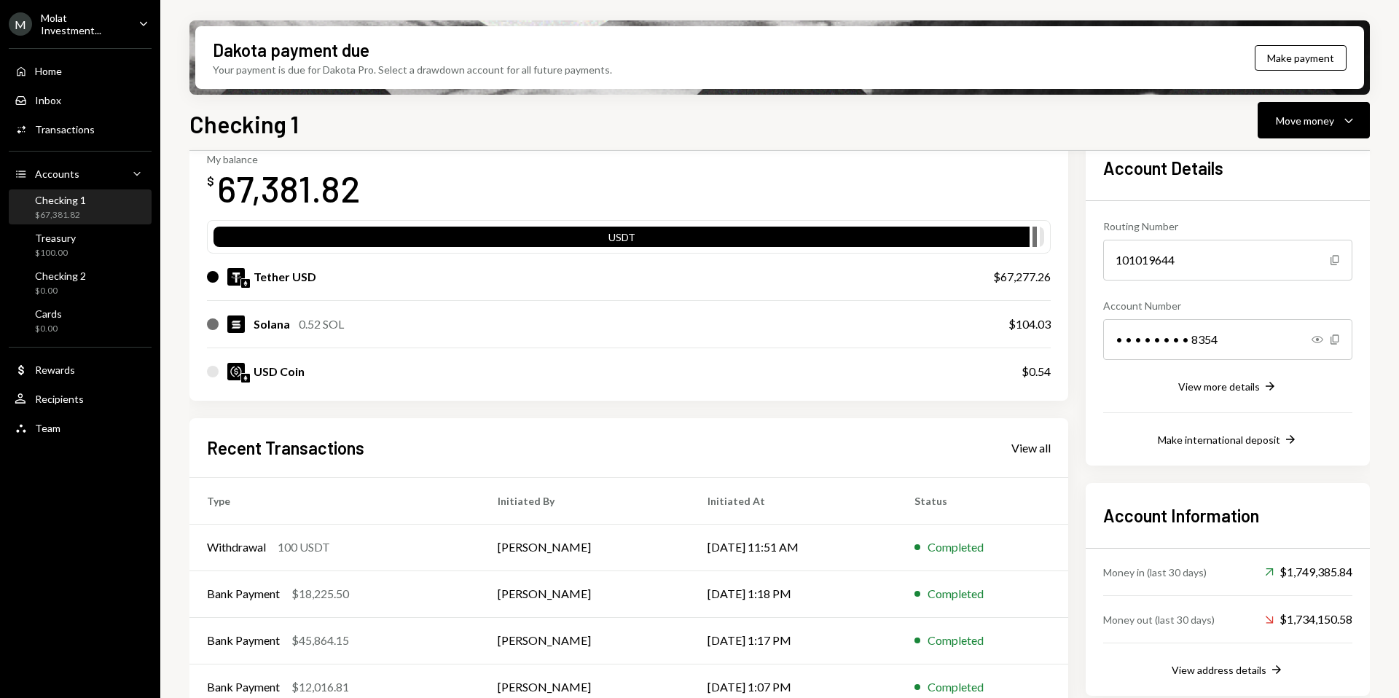
scroll to position [91, 0]
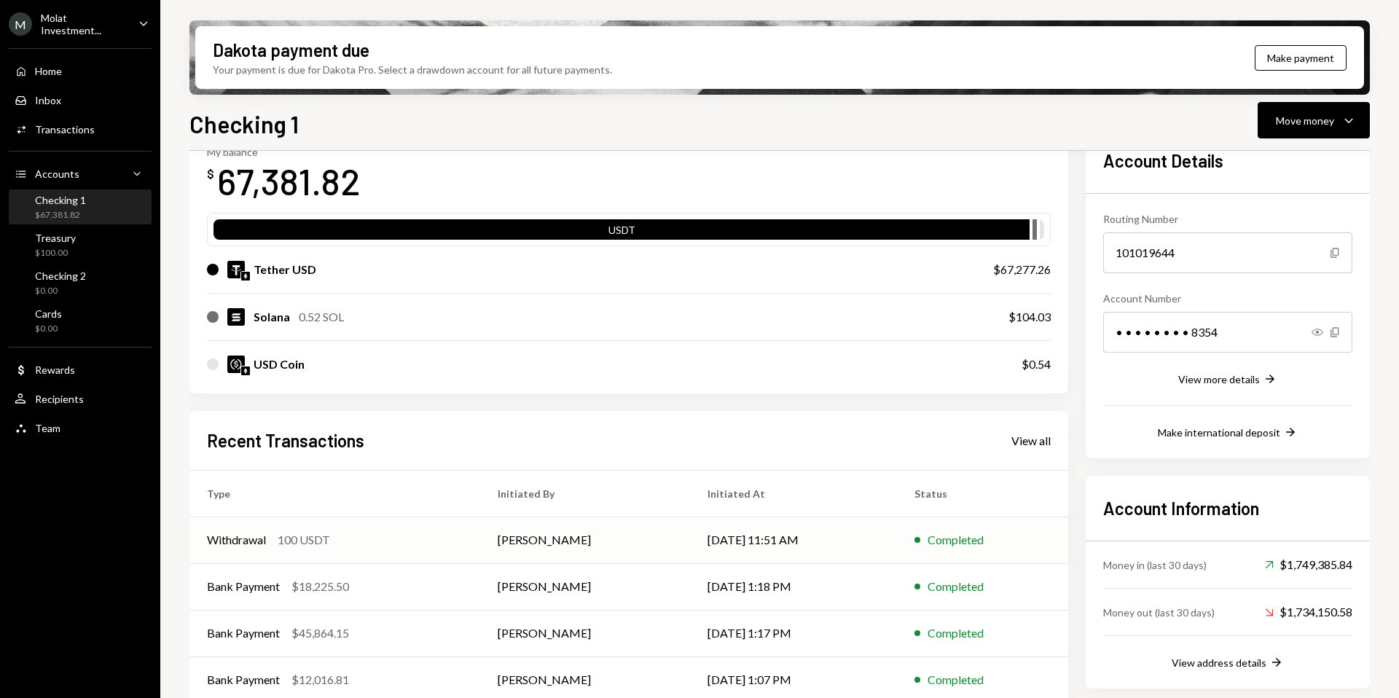
click at [359, 545] on div "Withdrawal 100 USDT" at bounding box center [335, 539] width 256 height 17
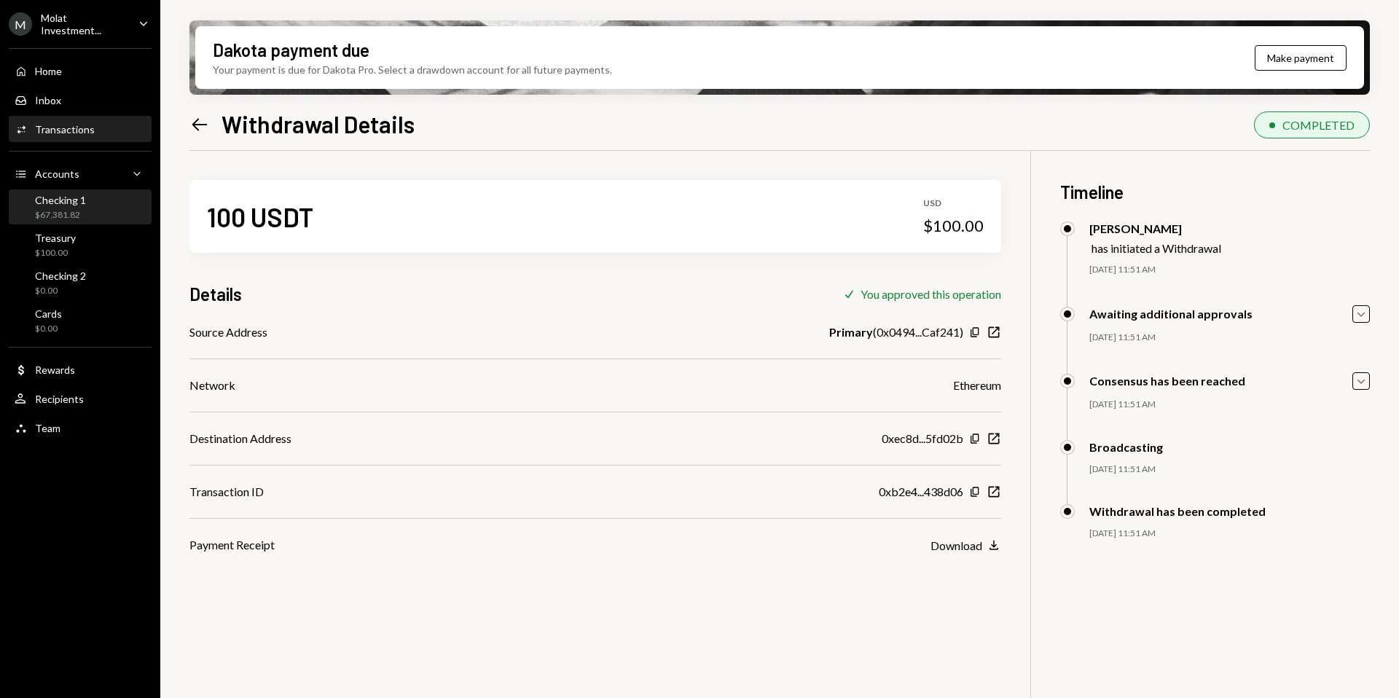
click at [69, 204] on div "Checking 1" at bounding box center [60, 200] width 51 height 12
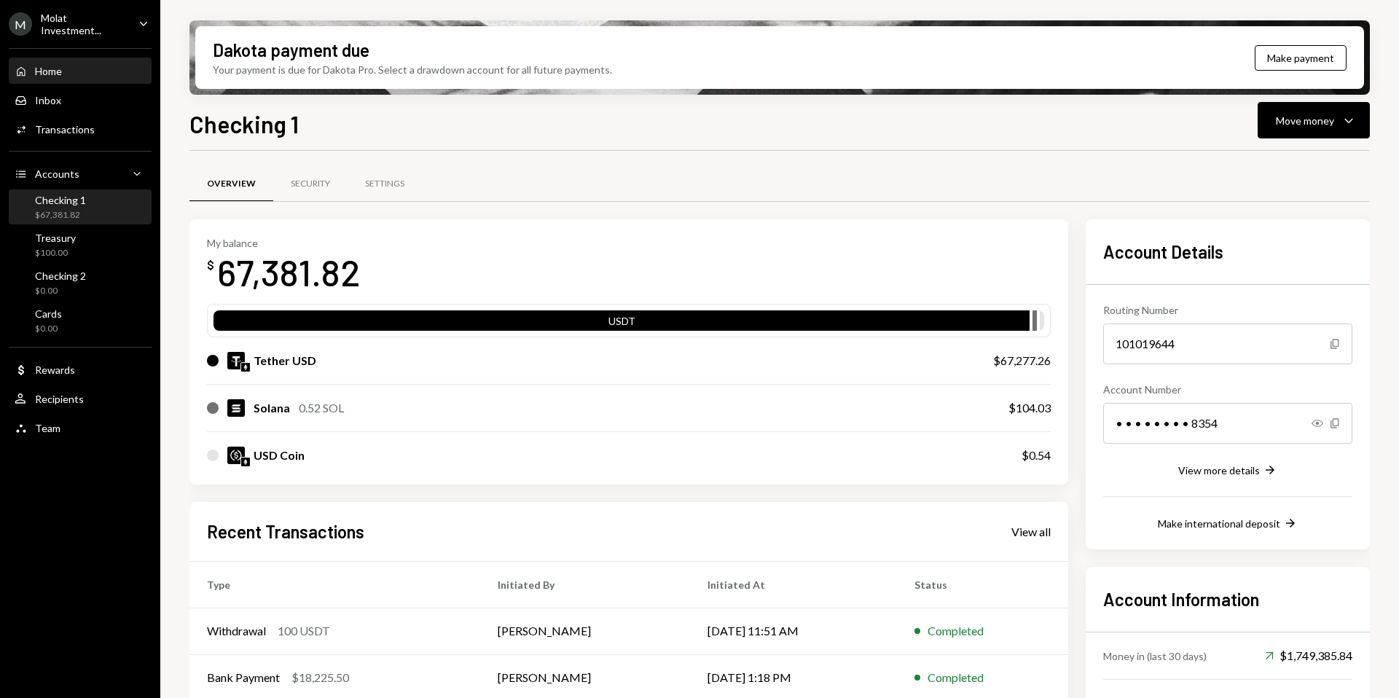
click at [65, 78] on div "Home Home" at bounding box center [80, 71] width 131 height 25
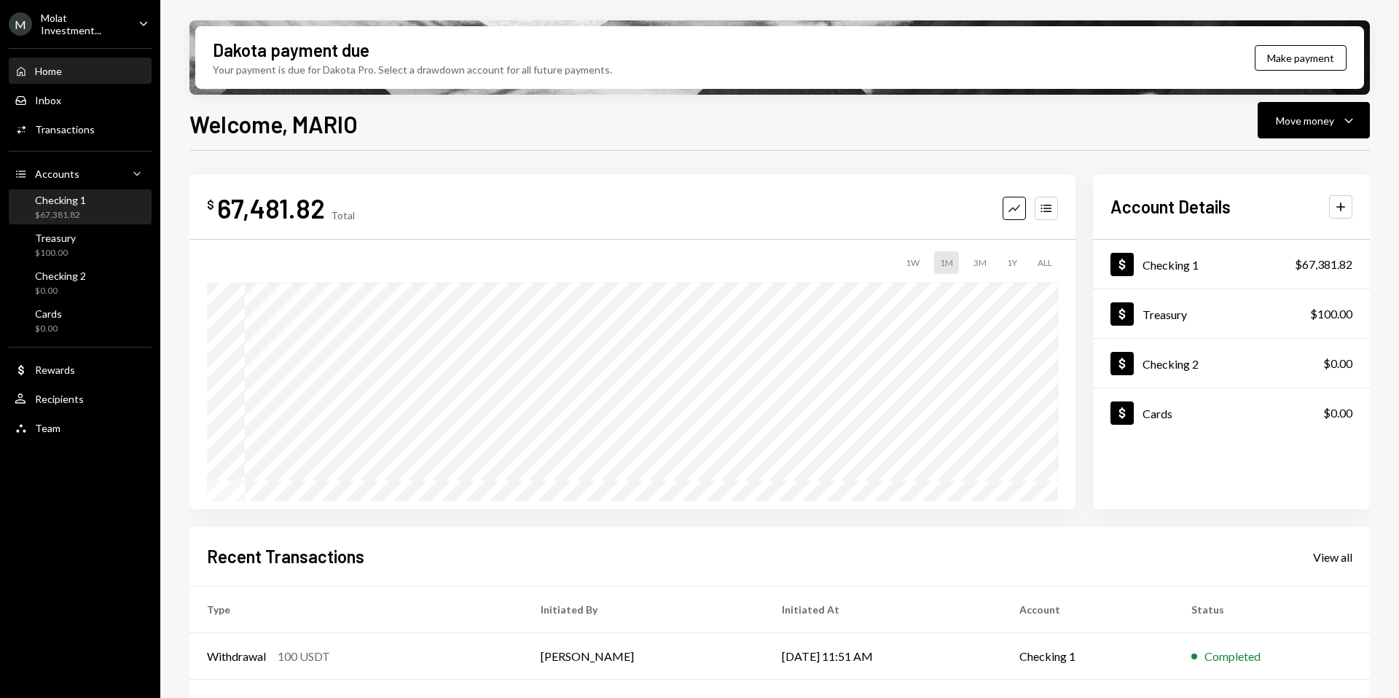
click at [63, 214] on div "$67,381.82" at bounding box center [60, 215] width 51 height 12
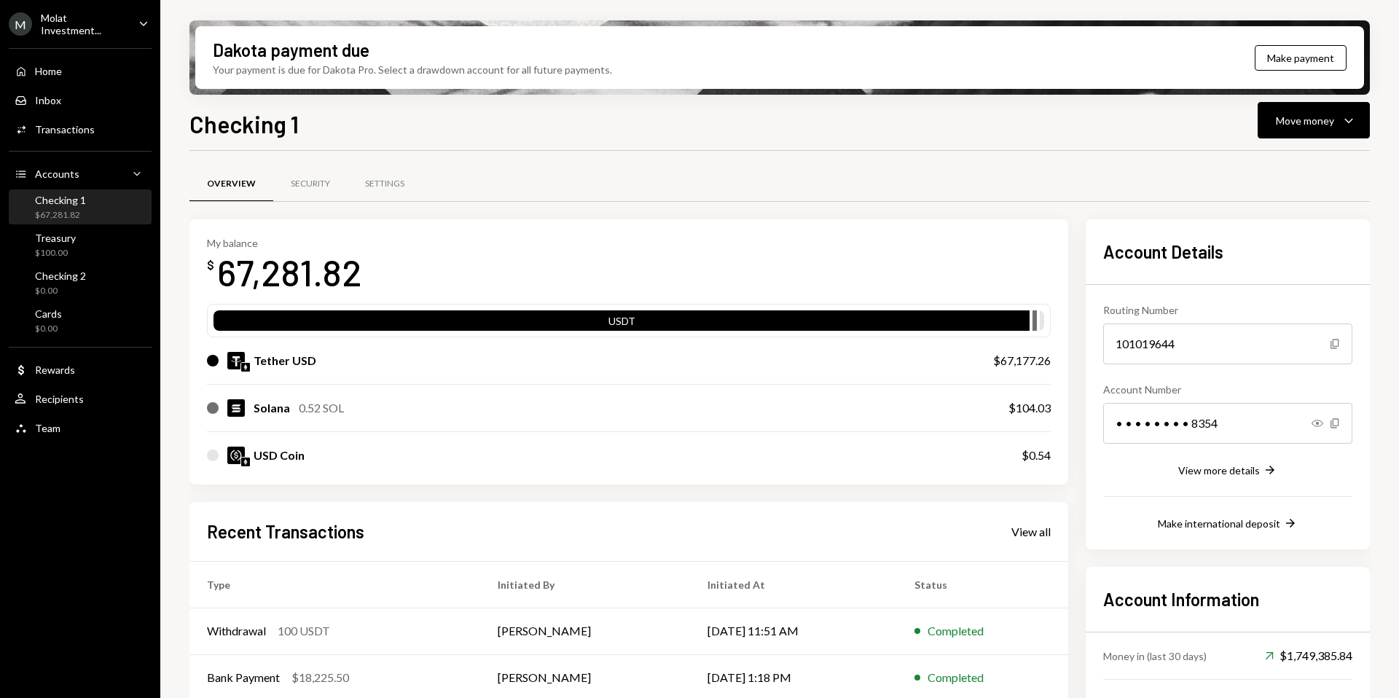
click at [71, 204] on div "Checking 1" at bounding box center [60, 200] width 51 height 12
click at [1303, 123] on div "Move money" at bounding box center [1305, 120] width 58 height 15
click at [1265, 161] on div "Send" at bounding box center [1302, 164] width 106 height 15
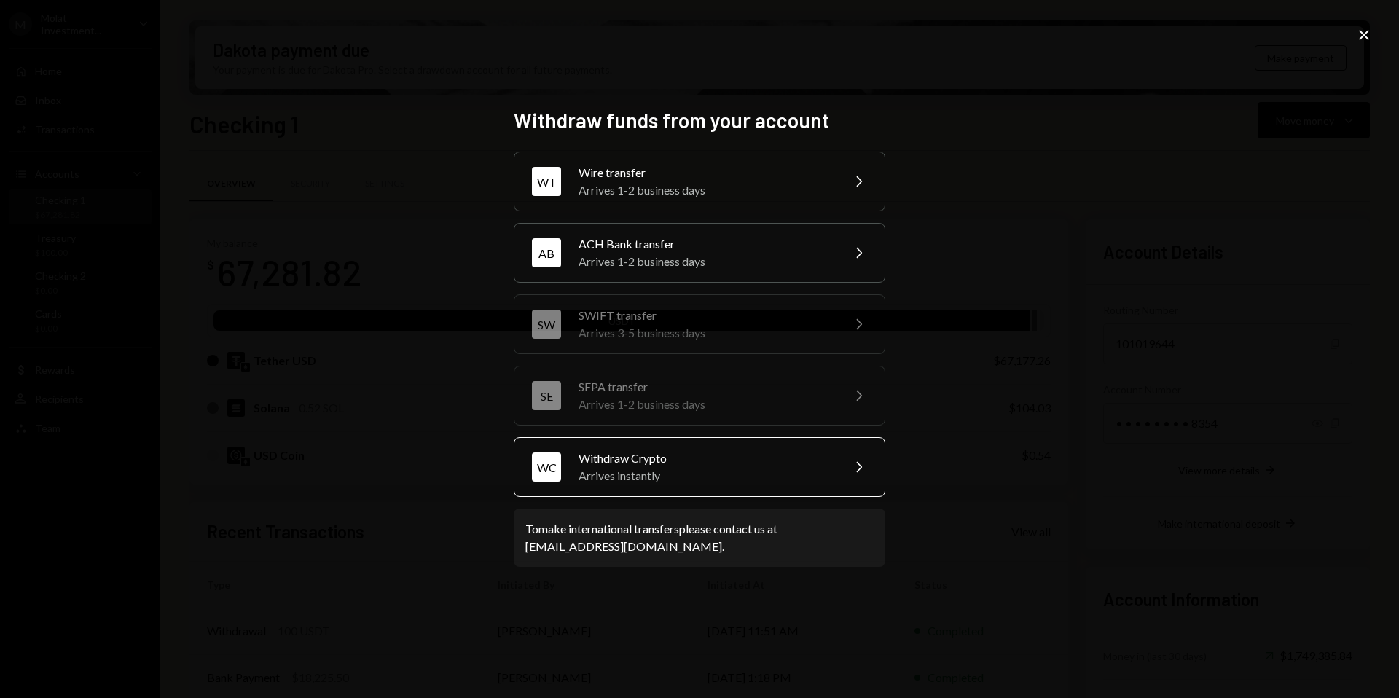
click at [721, 458] on div "Withdraw Crypto" at bounding box center [706, 458] width 254 height 17
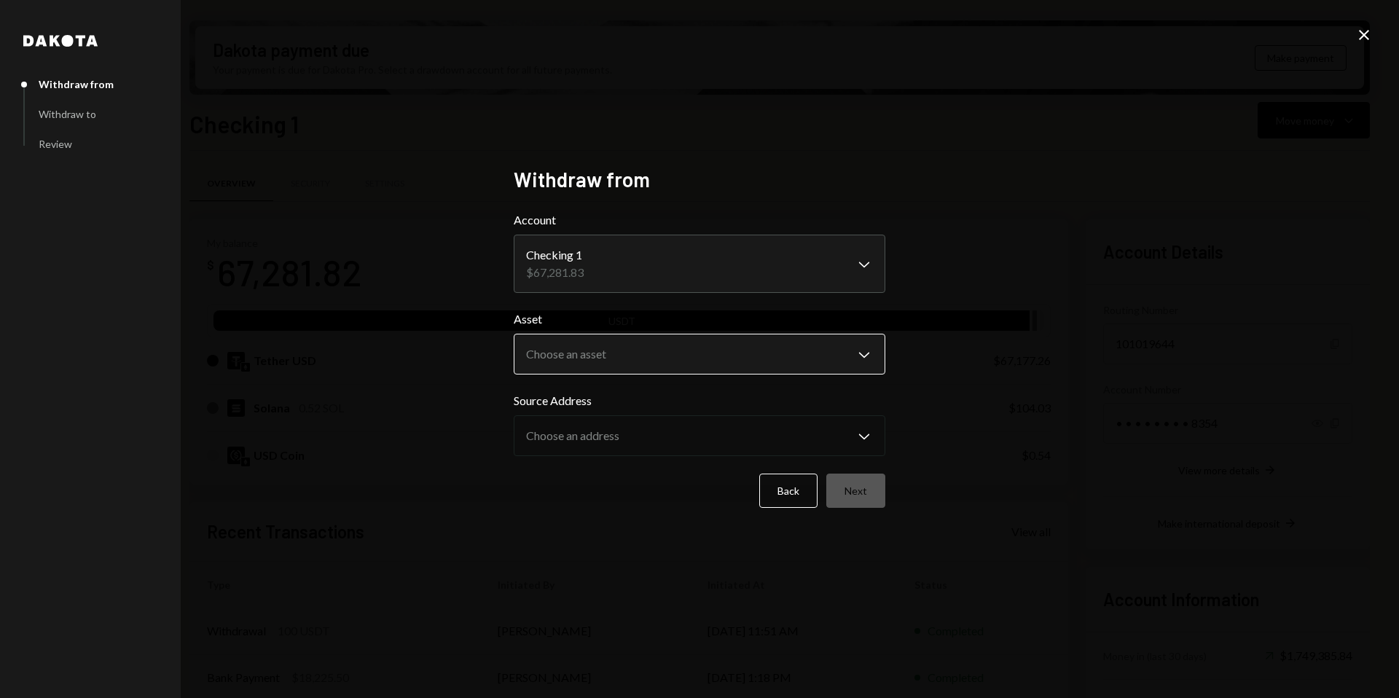
click at [851, 336] on body "M Molat Investment... Caret Down Home Home Inbox Inbox Activities Transactions …" at bounding box center [699, 349] width 1399 height 698
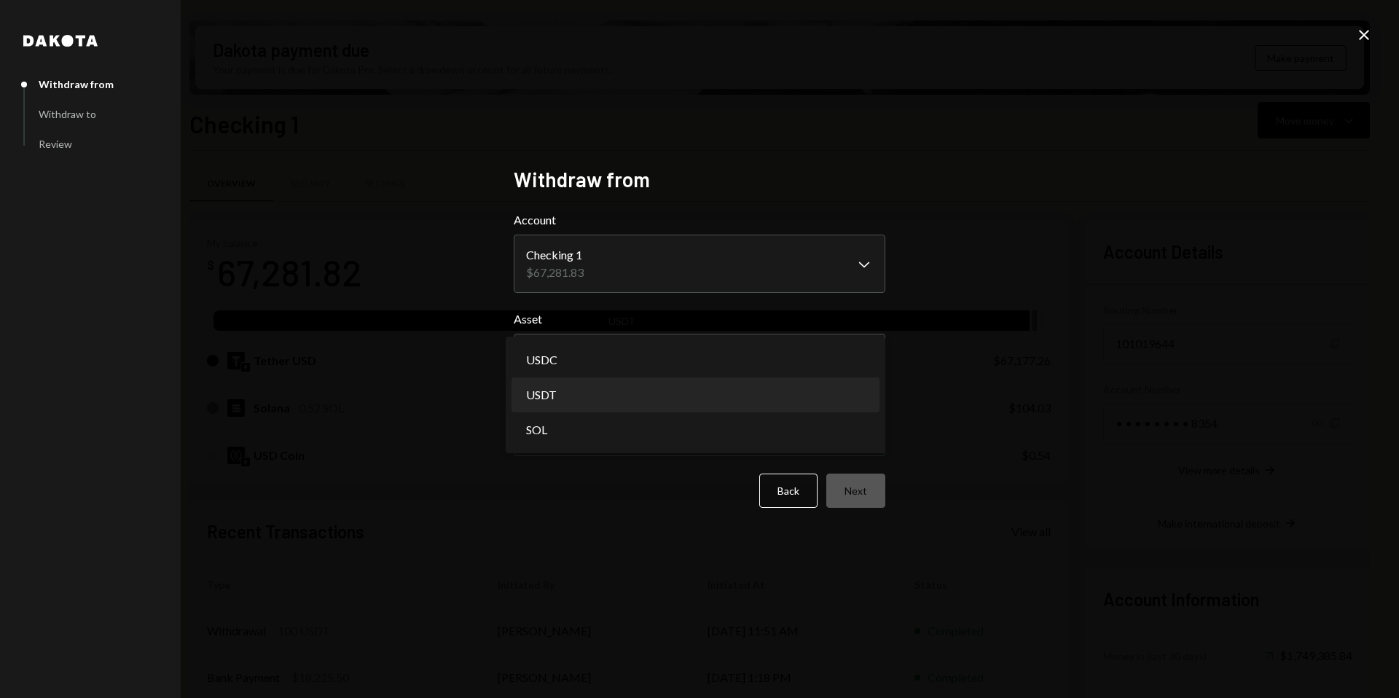
select select "****"
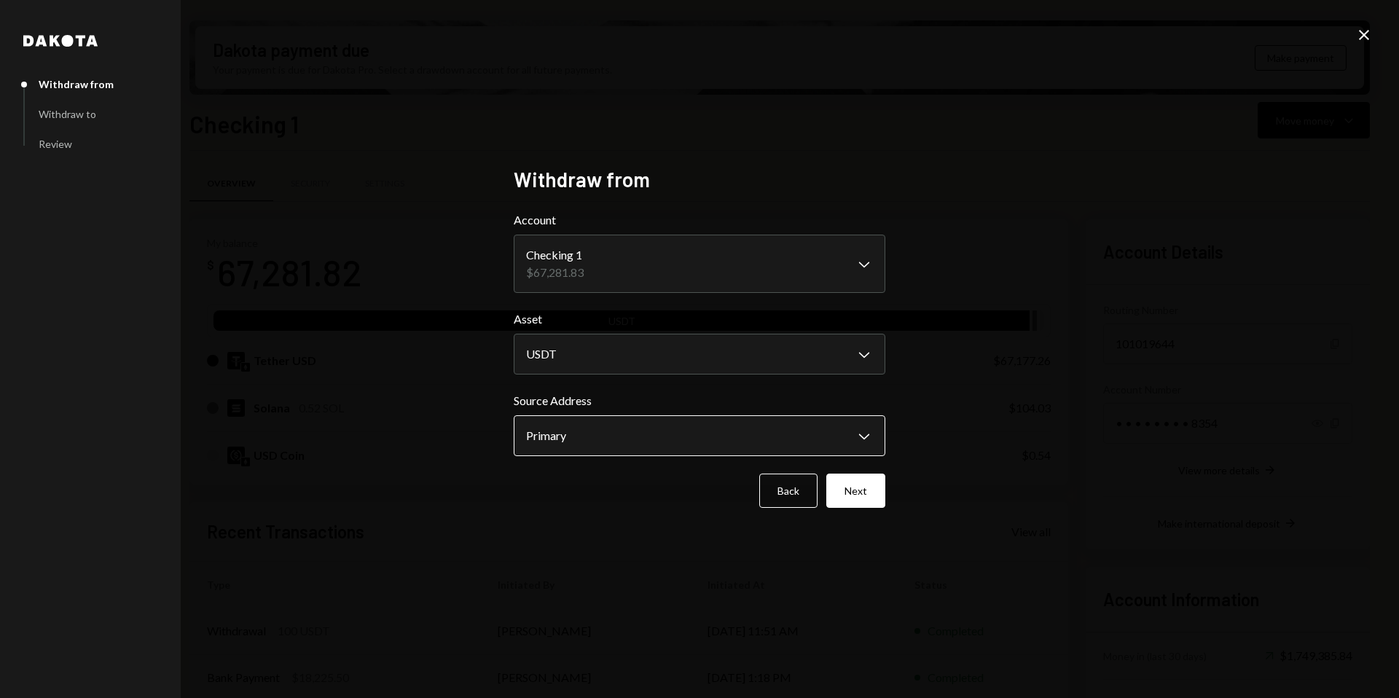
click at [614, 437] on body "M Molat Investment... Caret Down Home Home Inbox Inbox Activities Transactions …" at bounding box center [699, 349] width 1399 height 698
click at [850, 496] on button "Next" at bounding box center [856, 491] width 59 height 34
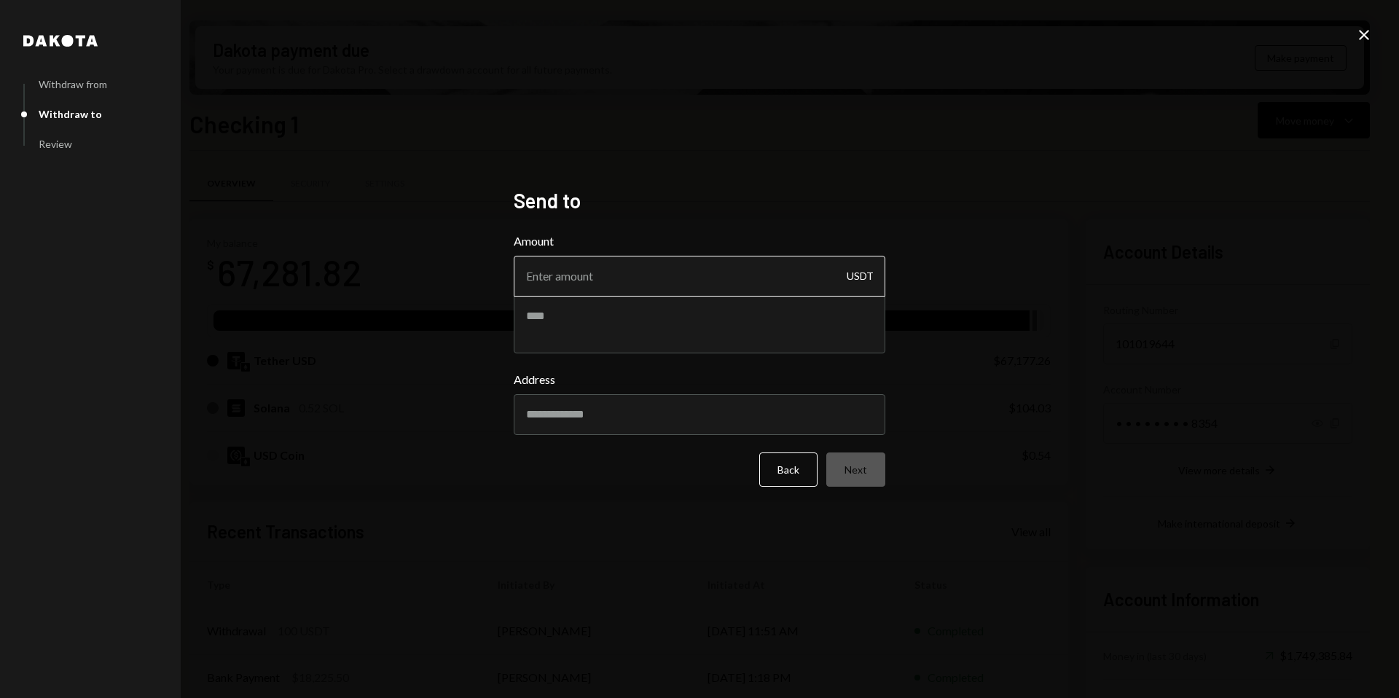
click at [580, 285] on input "Amount" at bounding box center [700, 276] width 372 height 41
drag, startPoint x: 542, startPoint y: 275, endPoint x: 565, endPoint y: 278, distance: 23.5
click at [565, 278] on input "60000" at bounding box center [700, 276] width 372 height 41
click at [586, 280] on input "60000" at bounding box center [700, 276] width 372 height 41
type input "60000"
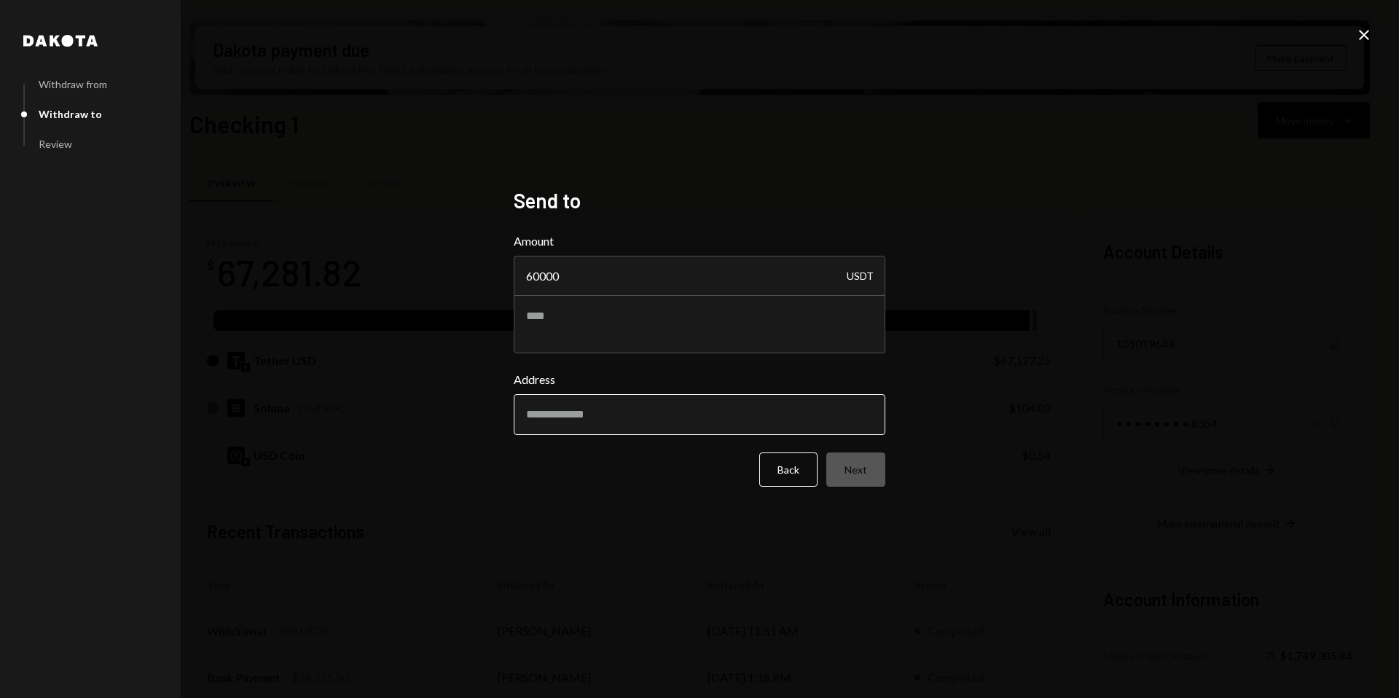
click at [582, 419] on input "Address" at bounding box center [700, 414] width 372 height 41
type input "**********"
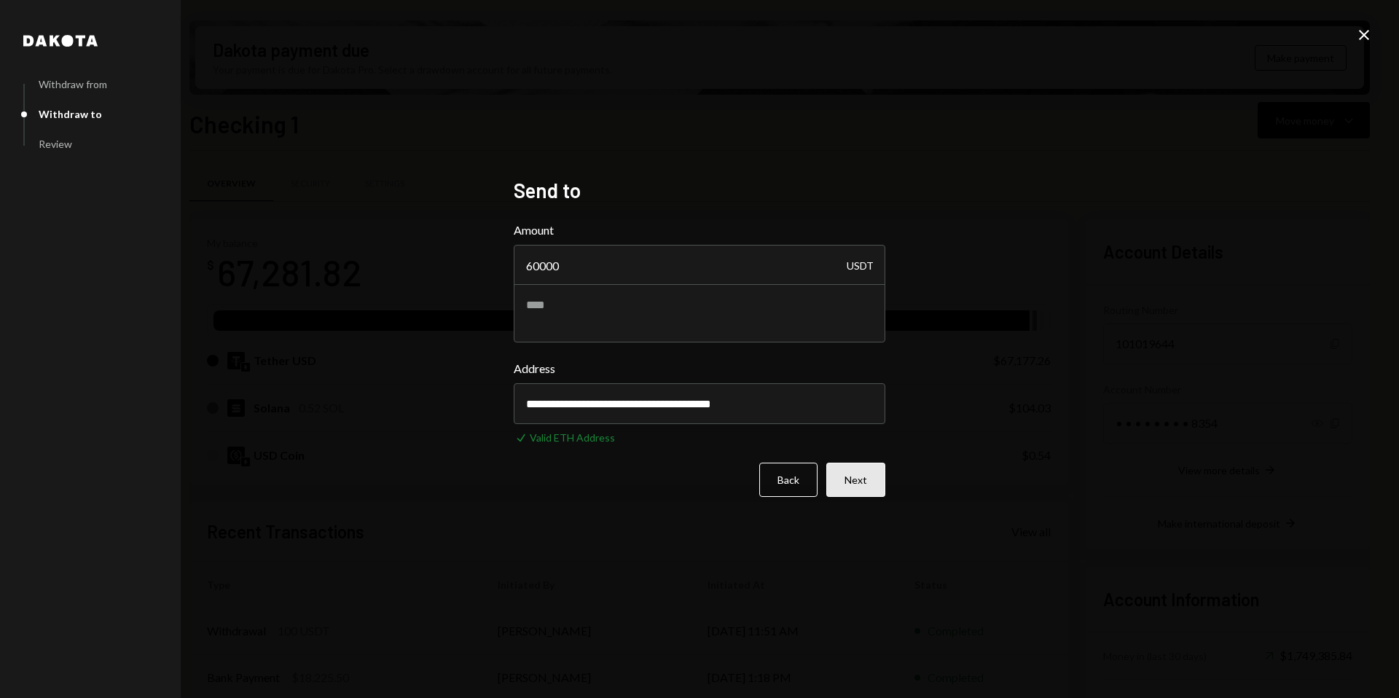
click at [848, 476] on button "Next" at bounding box center [856, 480] width 59 height 34
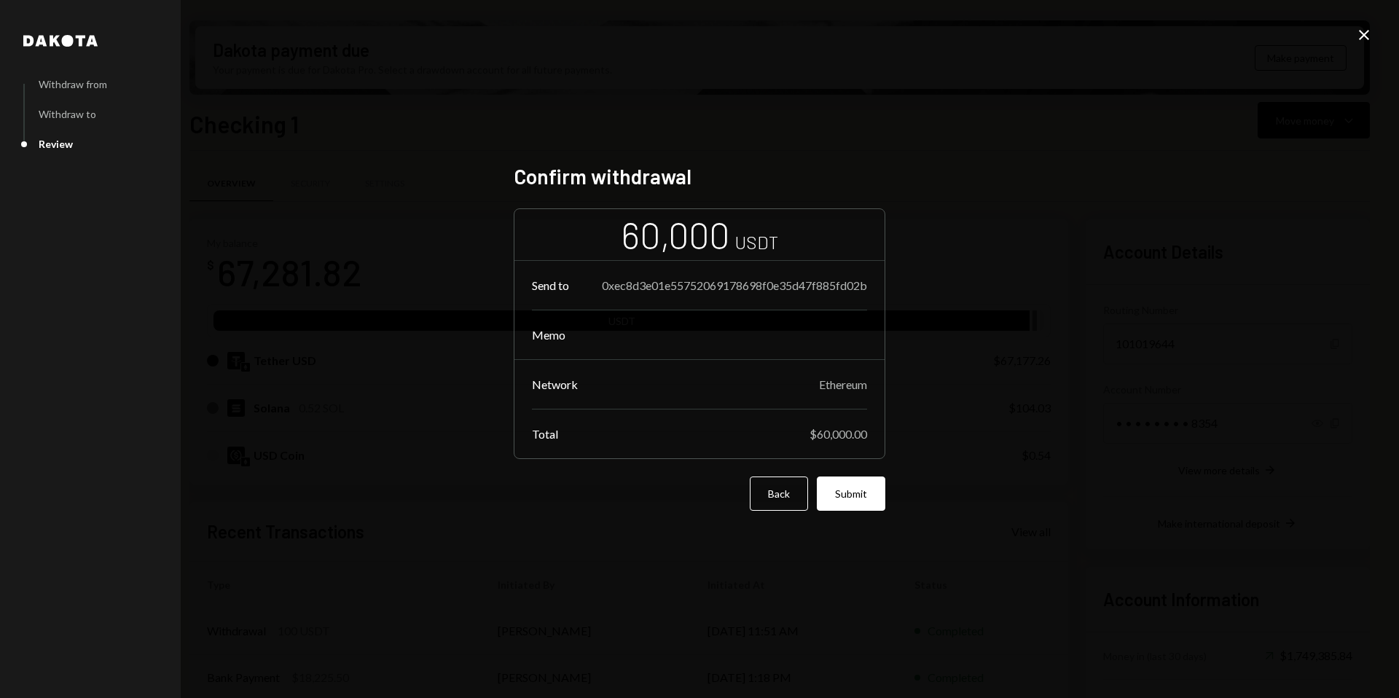
click at [855, 500] on button "Submit" at bounding box center [851, 494] width 69 height 34
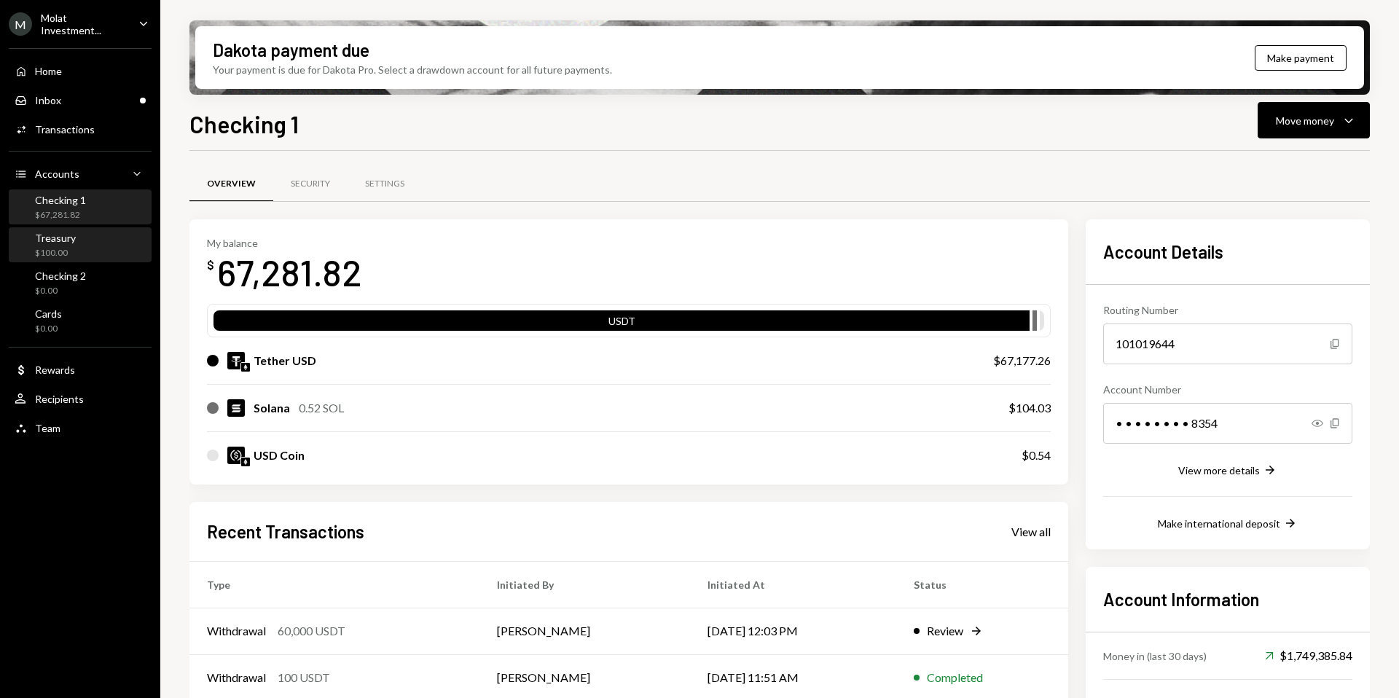
click at [57, 256] on div "$100.00" at bounding box center [55, 253] width 41 height 12
click at [55, 236] on div "Treasury" at bounding box center [55, 238] width 41 height 12
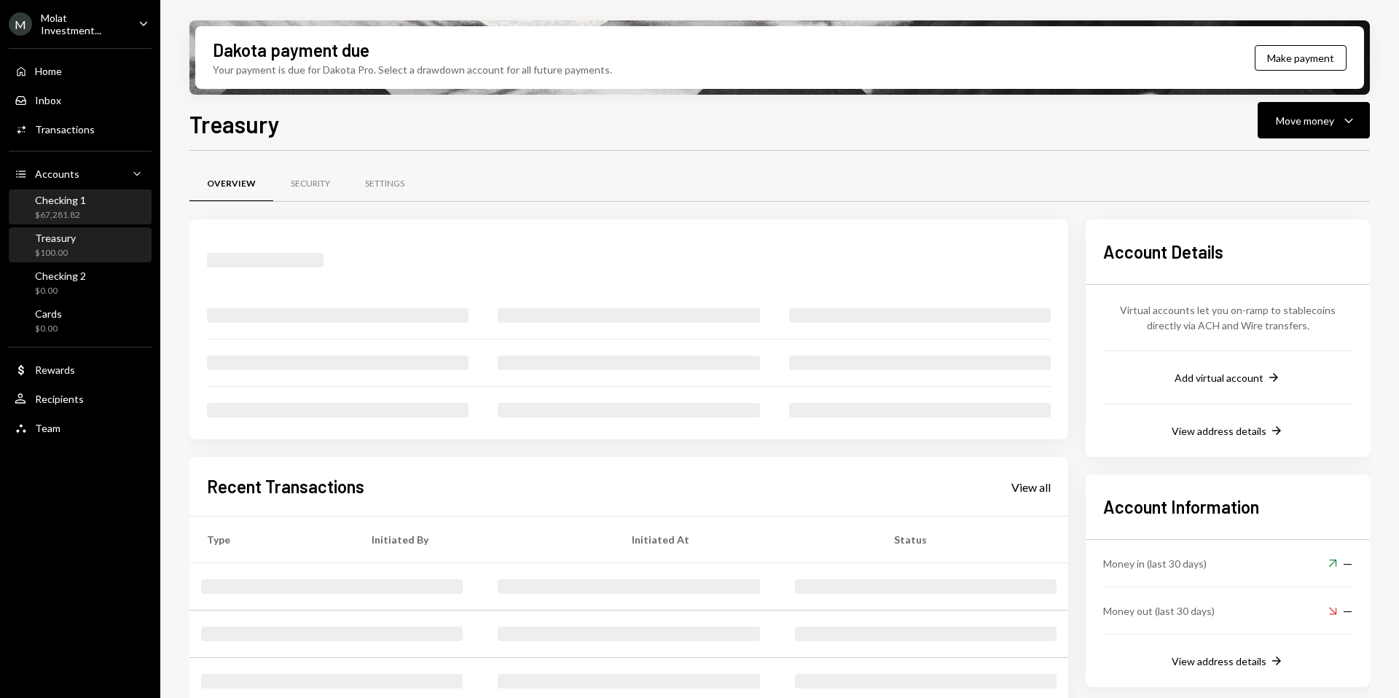
click at [50, 216] on div "$67,281.82" at bounding box center [60, 215] width 51 height 12
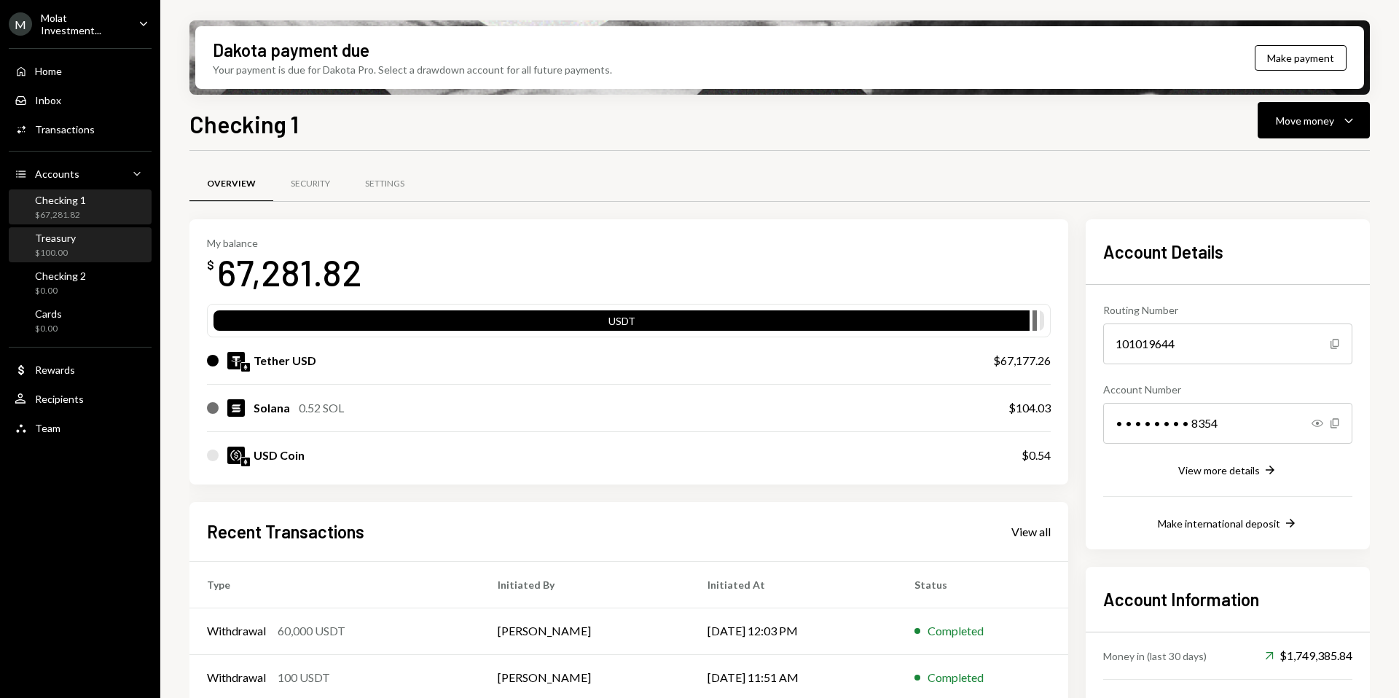
click at [85, 241] on div "Treasury $100.00" at bounding box center [80, 246] width 131 height 28
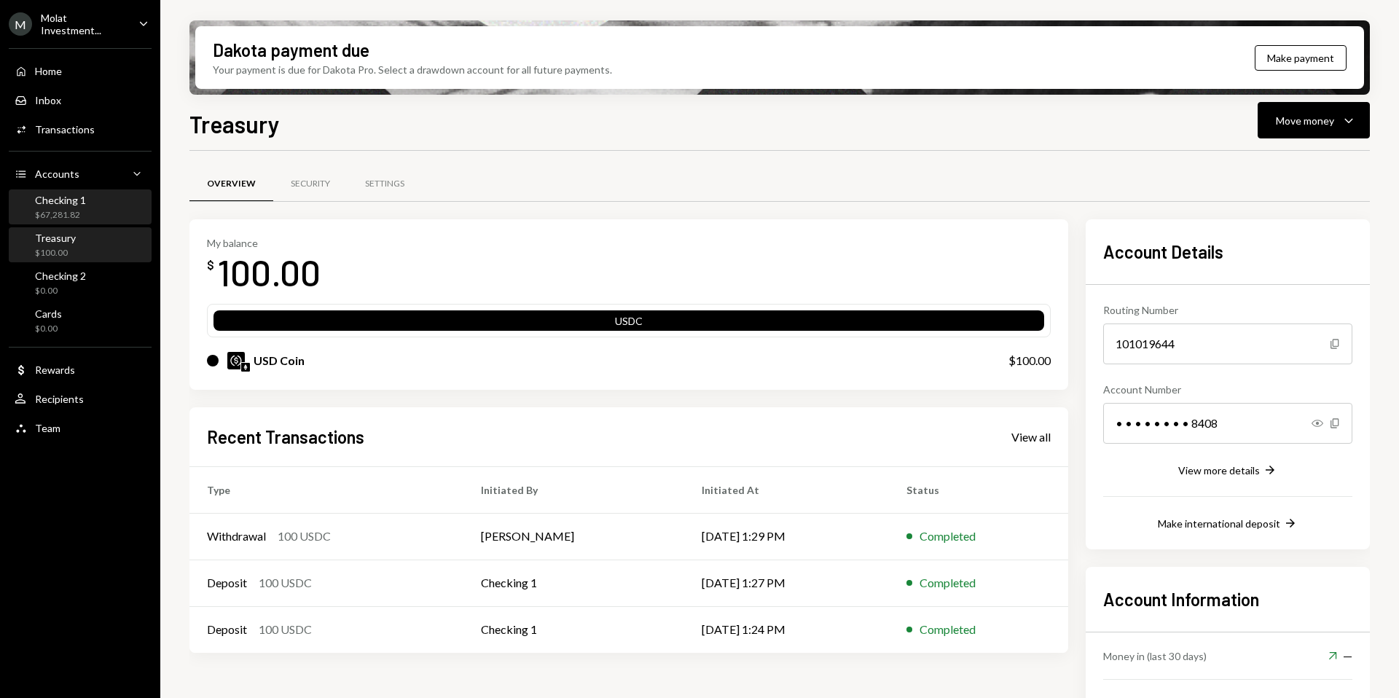
click at [66, 209] on div "$67,281.82" at bounding box center [60, 215] width 51 height 12
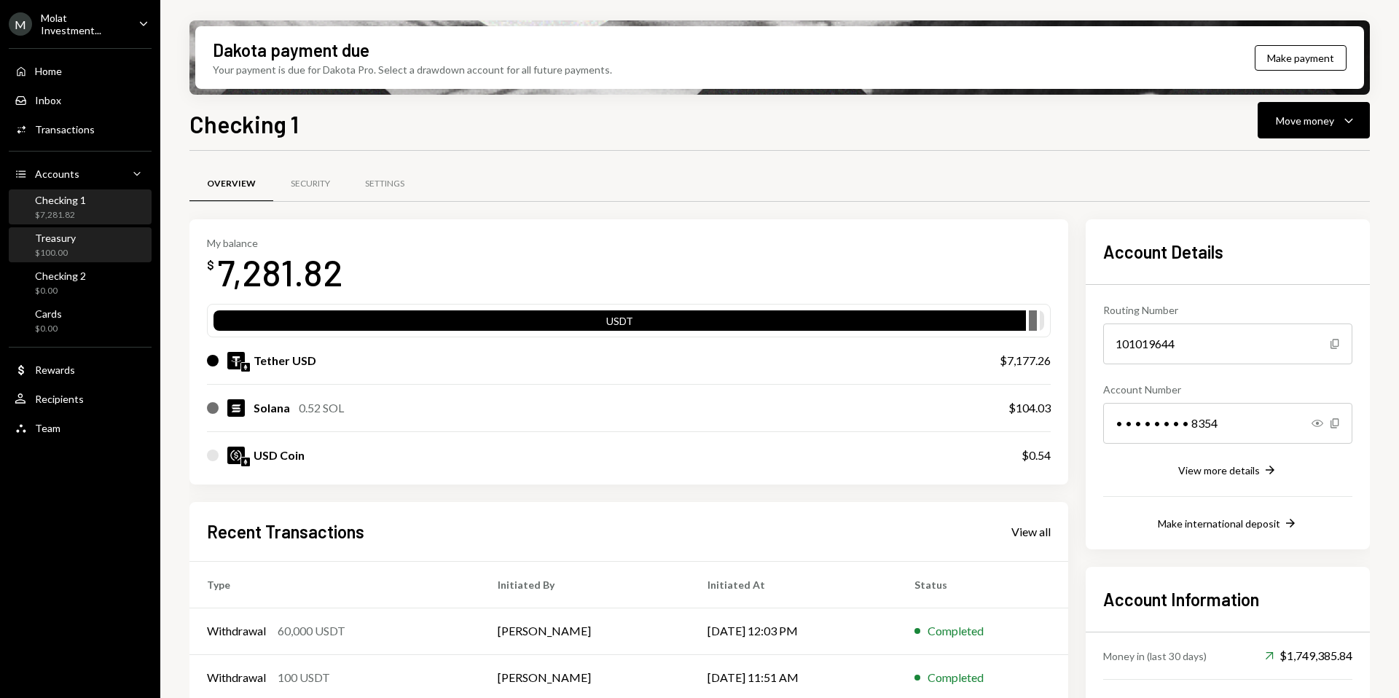
click at [9, 257] on link "Treasury $100.00" at bounding box center [80, 244] width 143 height 35
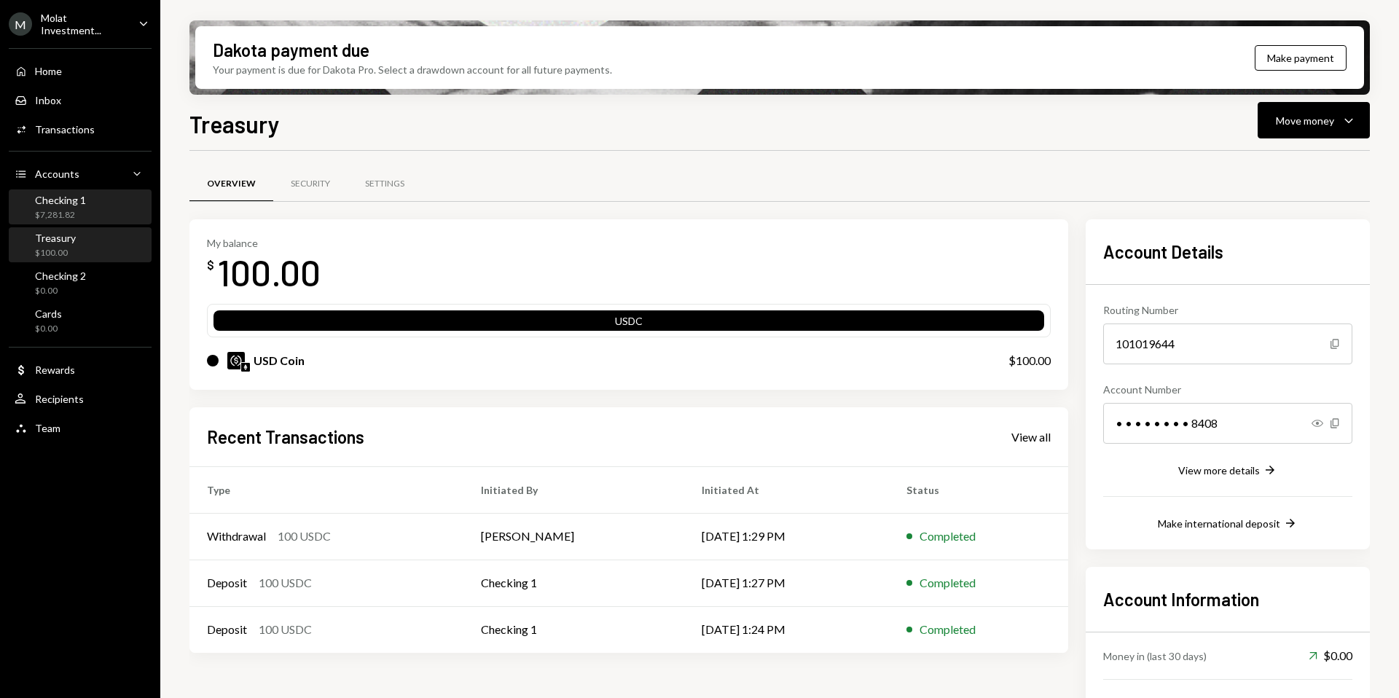
click at [64, 211] on div "$7,281.82" at bounding box center [60, 215] width 51 height 12
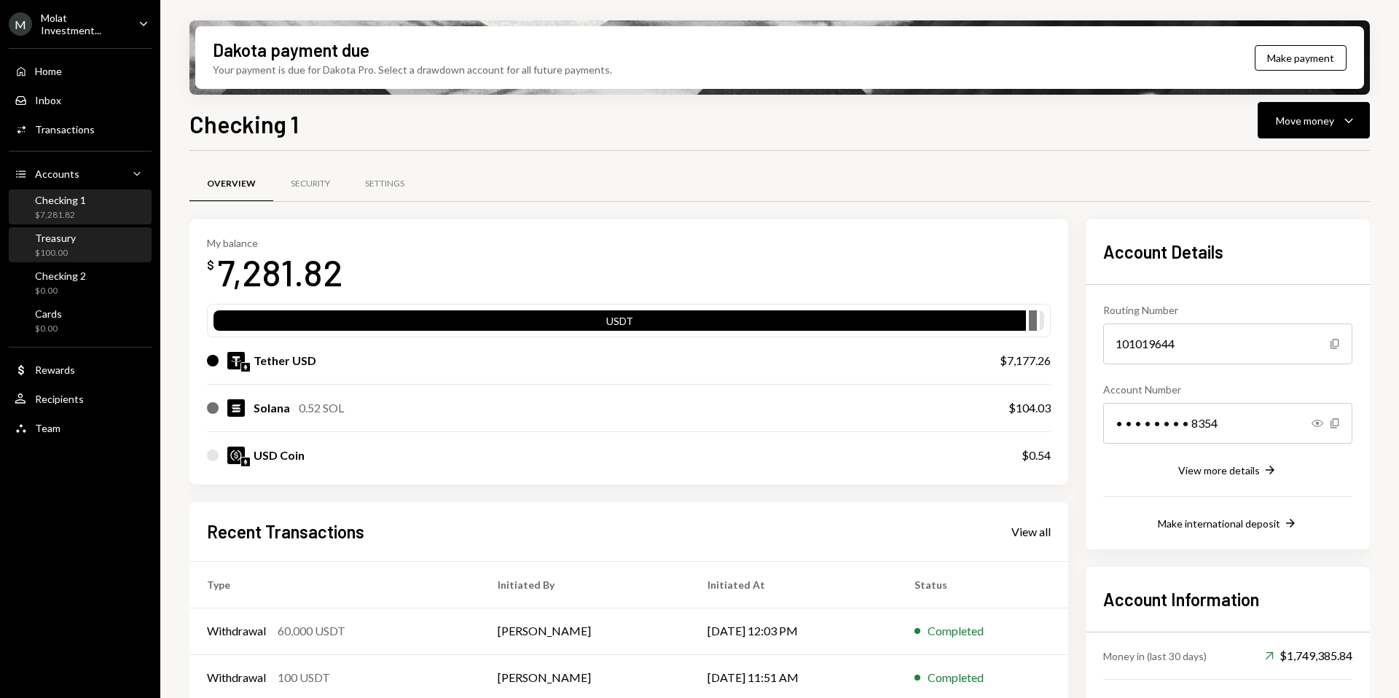
click at [63, 241] on div "Treasury" at bounding box center [55, 238] width 41 height 12
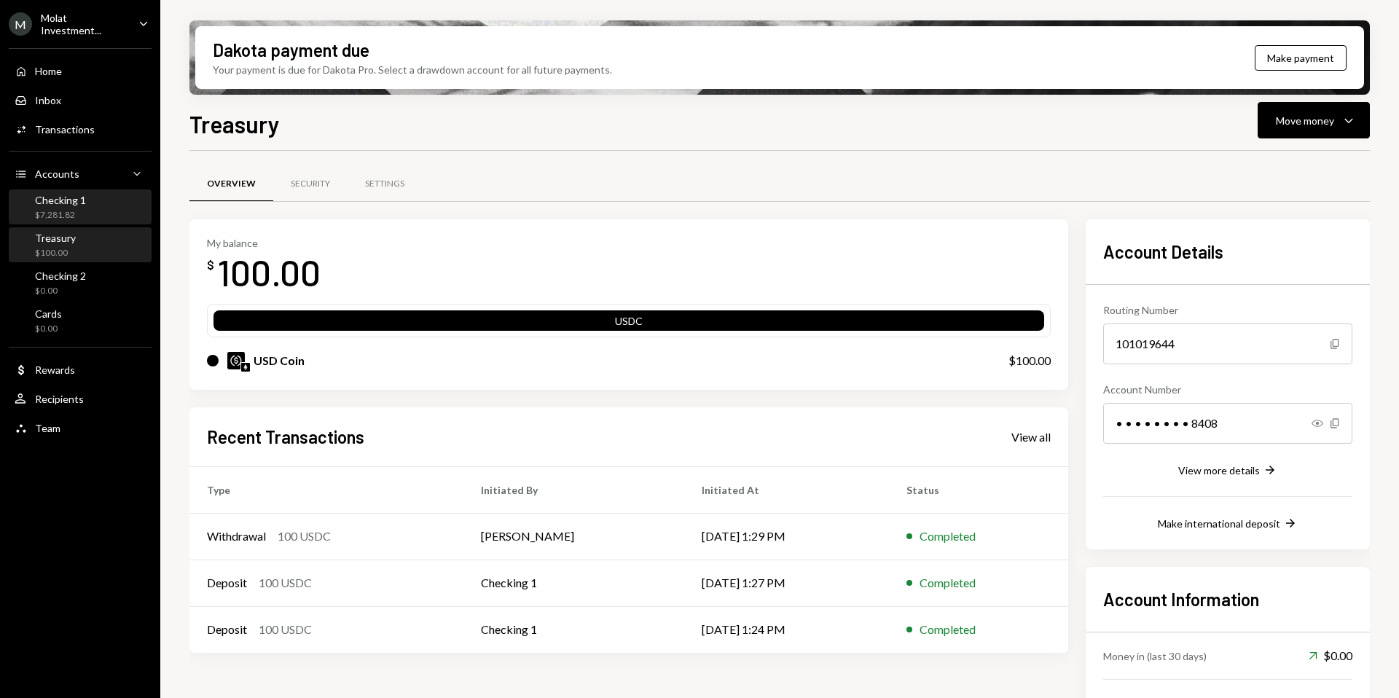
click at [58, 194] on div "Checking 1" at bounding box center [60, 200] width 51 height 12
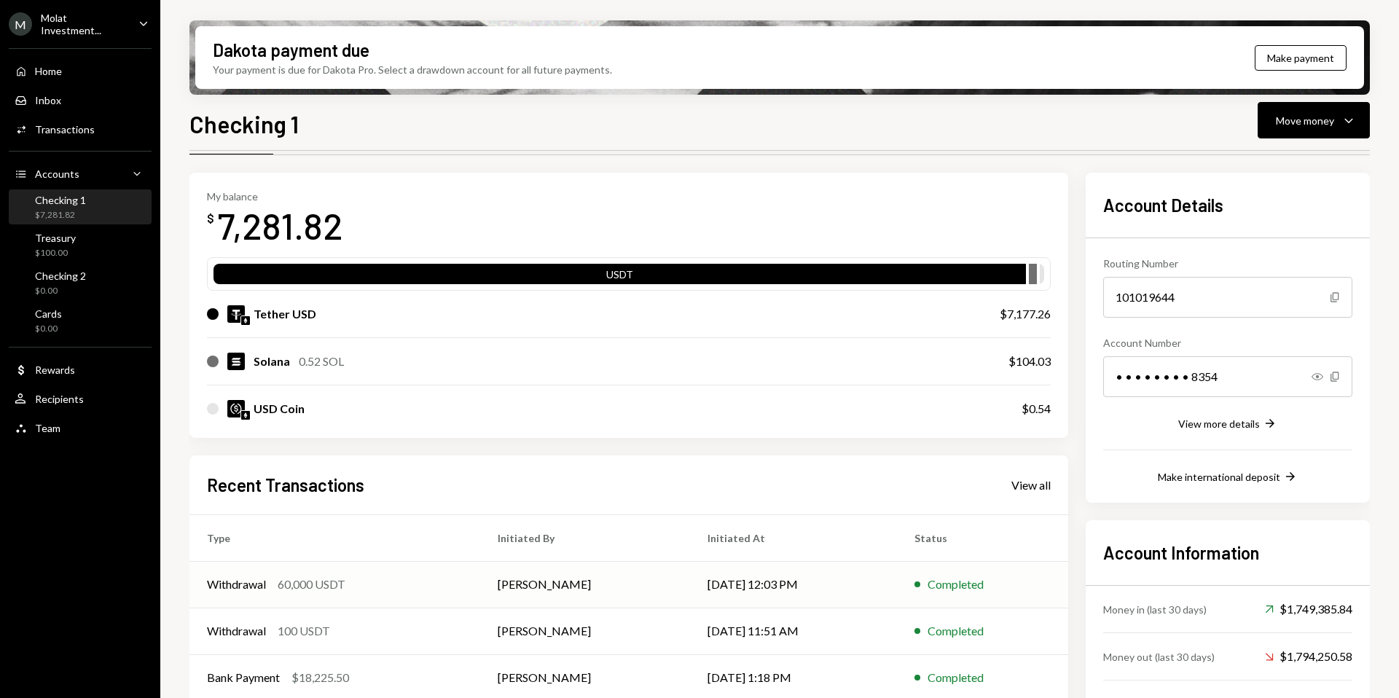
scroll to position [104, 0]
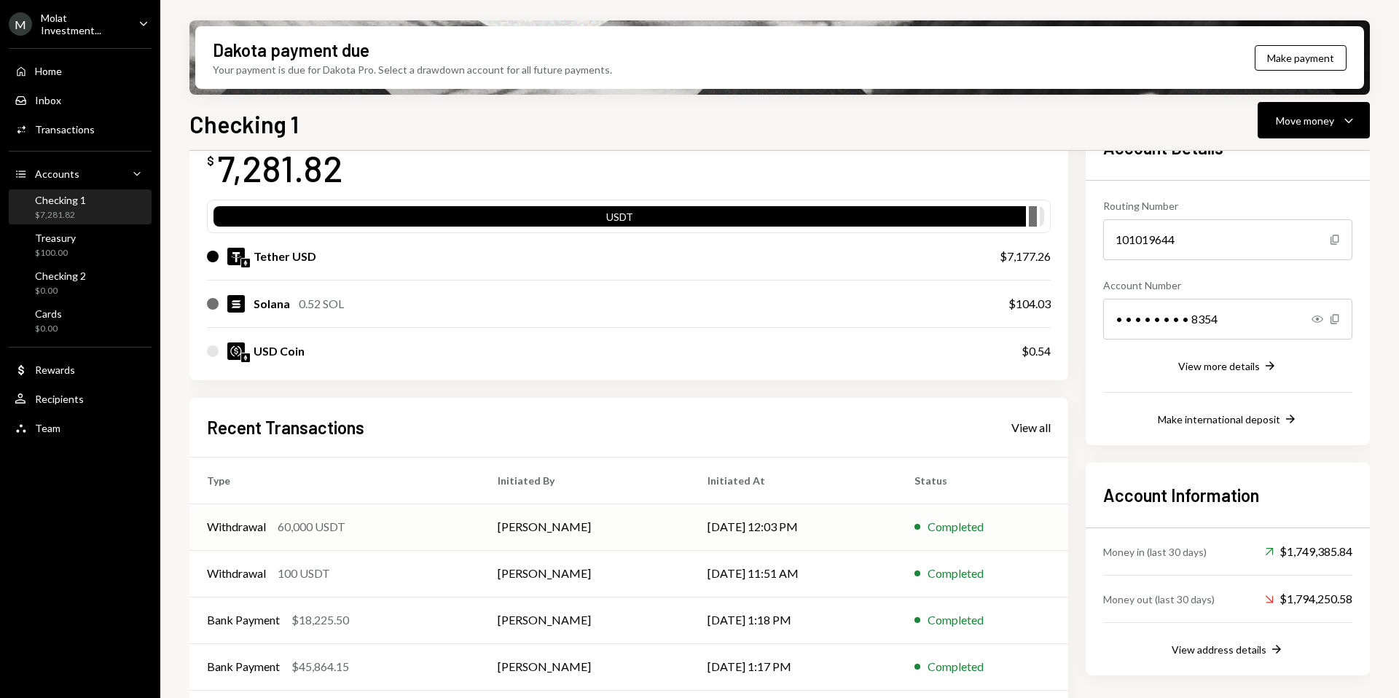
click at [398, 530] on div "Withdrawal 60,000 USDT" at bounding box center [335, 526] width 256 height 17
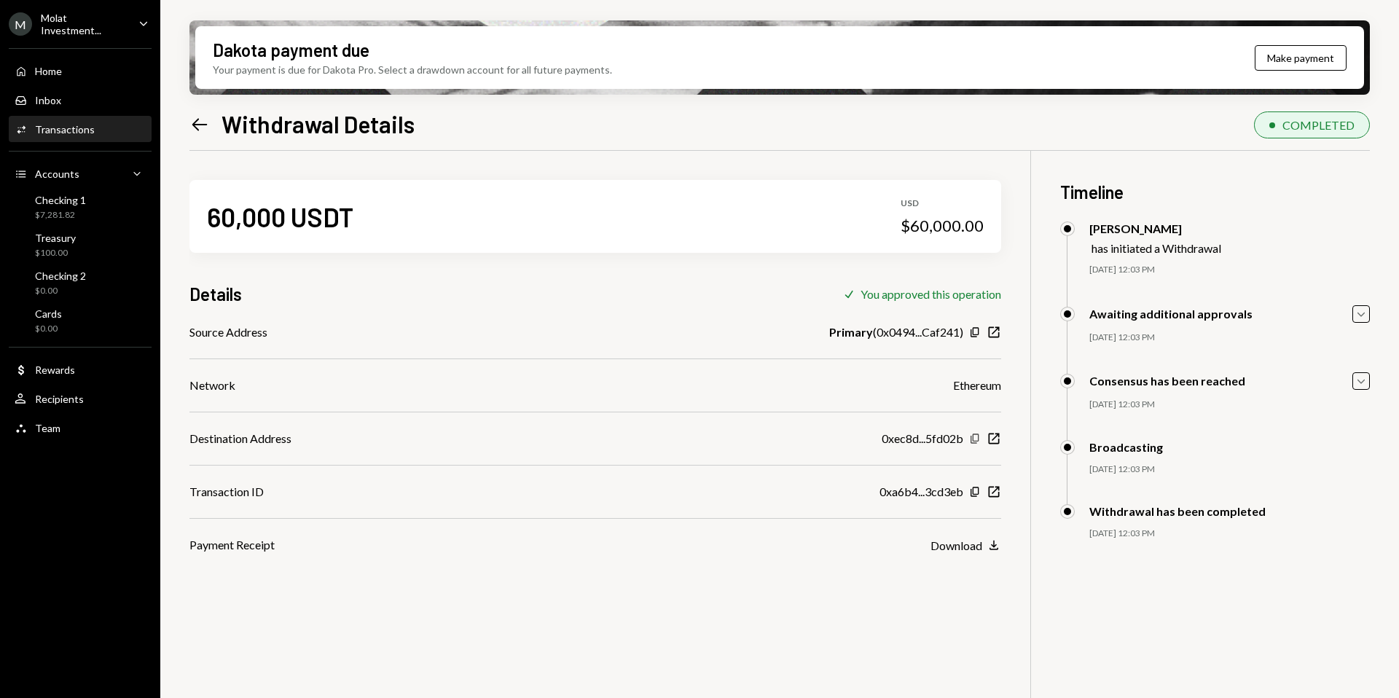
click at [978, 436] on icon "button" at bounding box center [975, 438] width 8 height 9
click at [77, 214] on div "$7,281.82" at bounding box center [60, 215] width 51 height 12
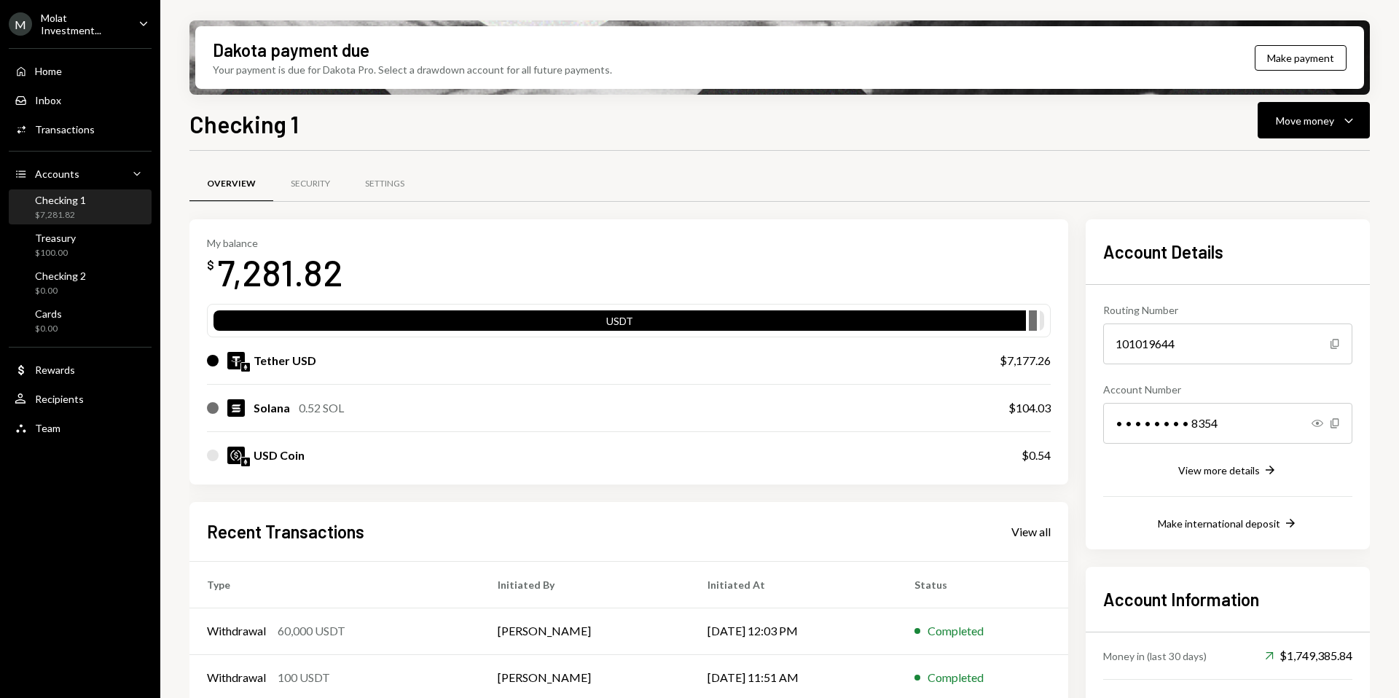
click at [57, 17] on div "Molat Investment..." at bounding box center [84, 24] width 86 height 25
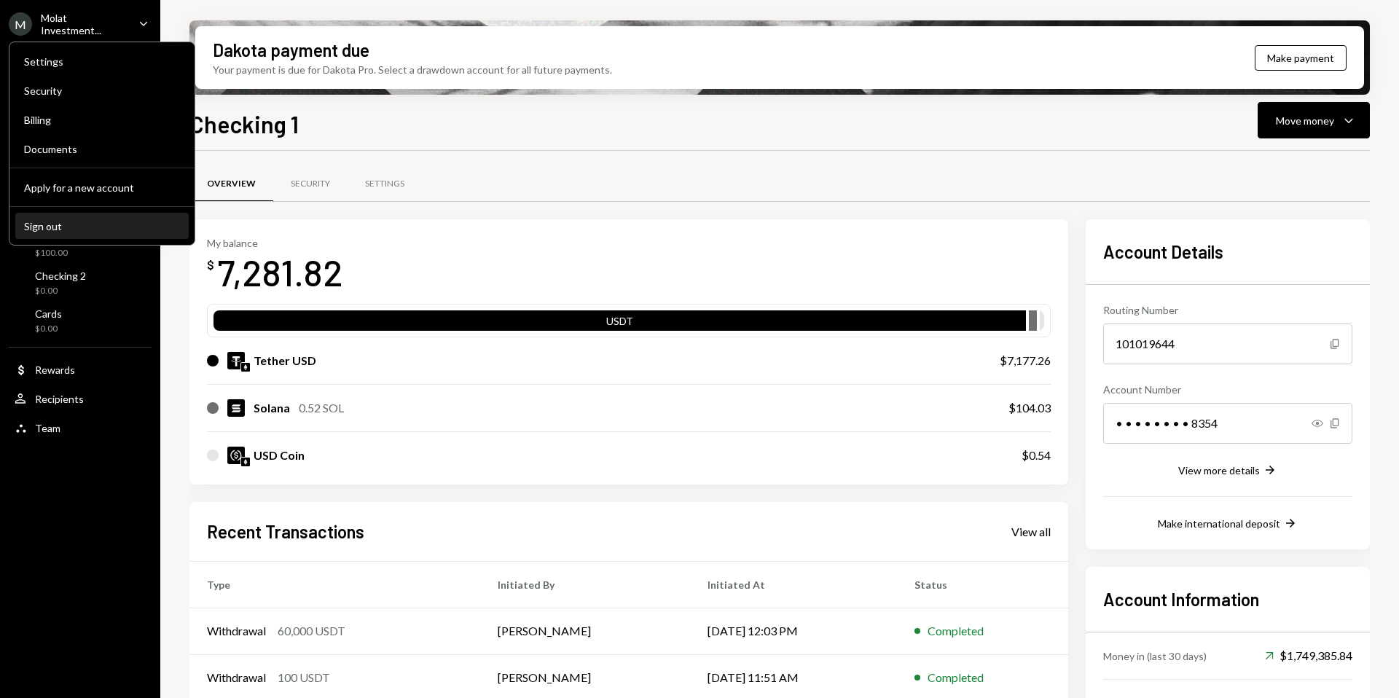
click at [36, 233] on button "Sign out" at bounding box center [101, 227] width 173 height 26
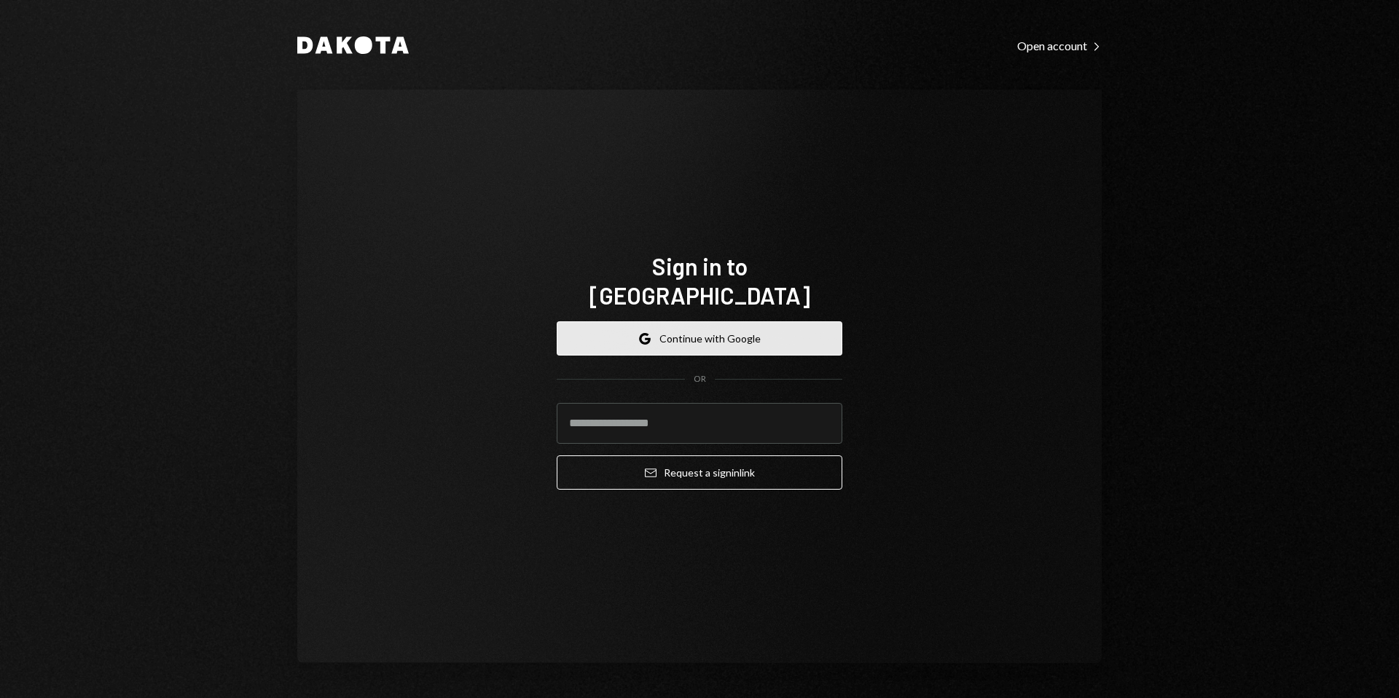
click at [653, 327] on button "Google Continue with Google" at bounding box center [700, 338] width 286 height 34
